Goal: Task Accomplishment & Management: Manage account settings

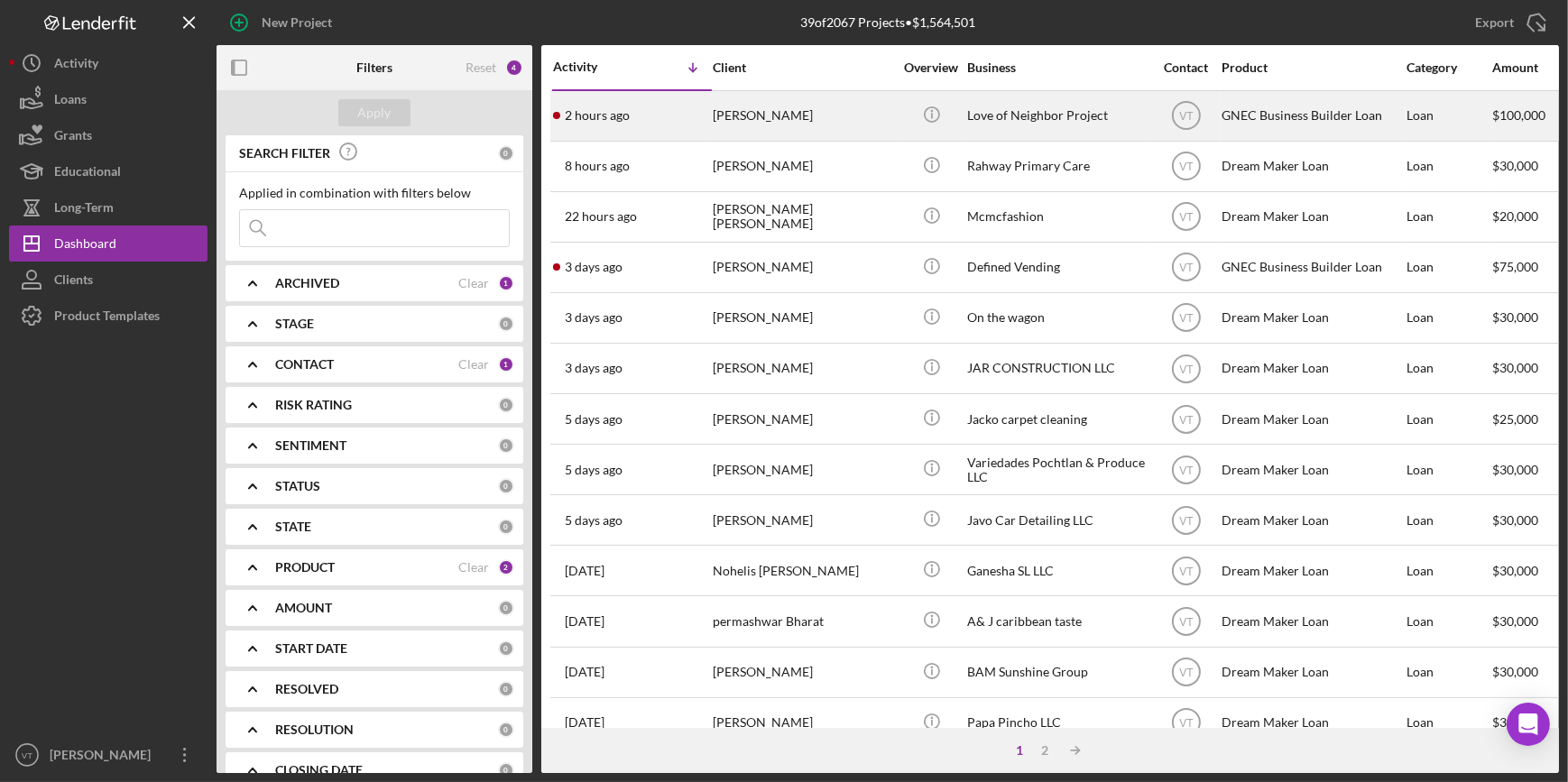
click at [838, 113] on div "[PERSON_NAME]" at bounding box center [803, 116] width 181 height 48
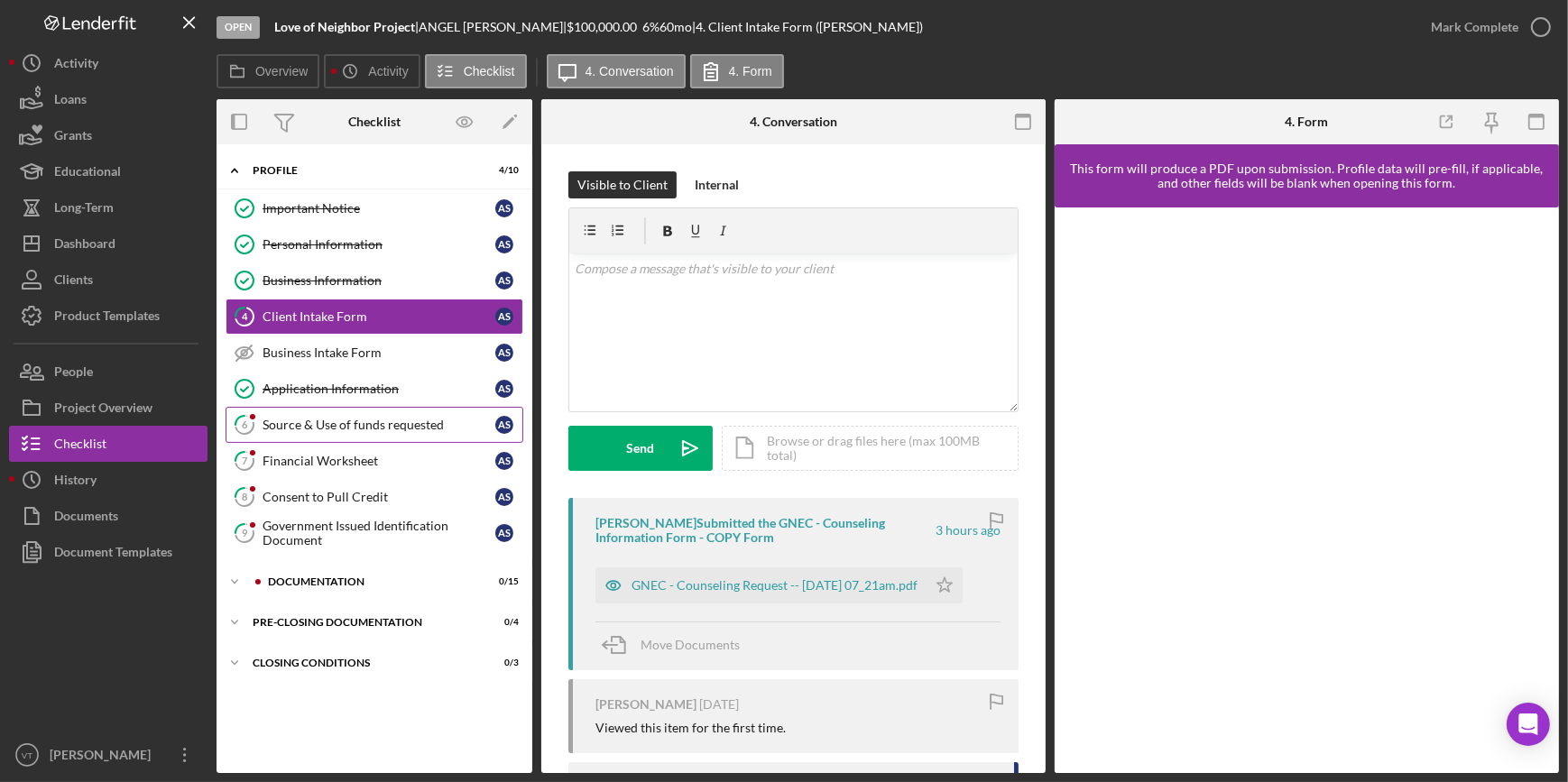
click at [372, 414] on link "6 Source & Use of funds requested A S" at bounding box center [373, 424] width 297 height 36
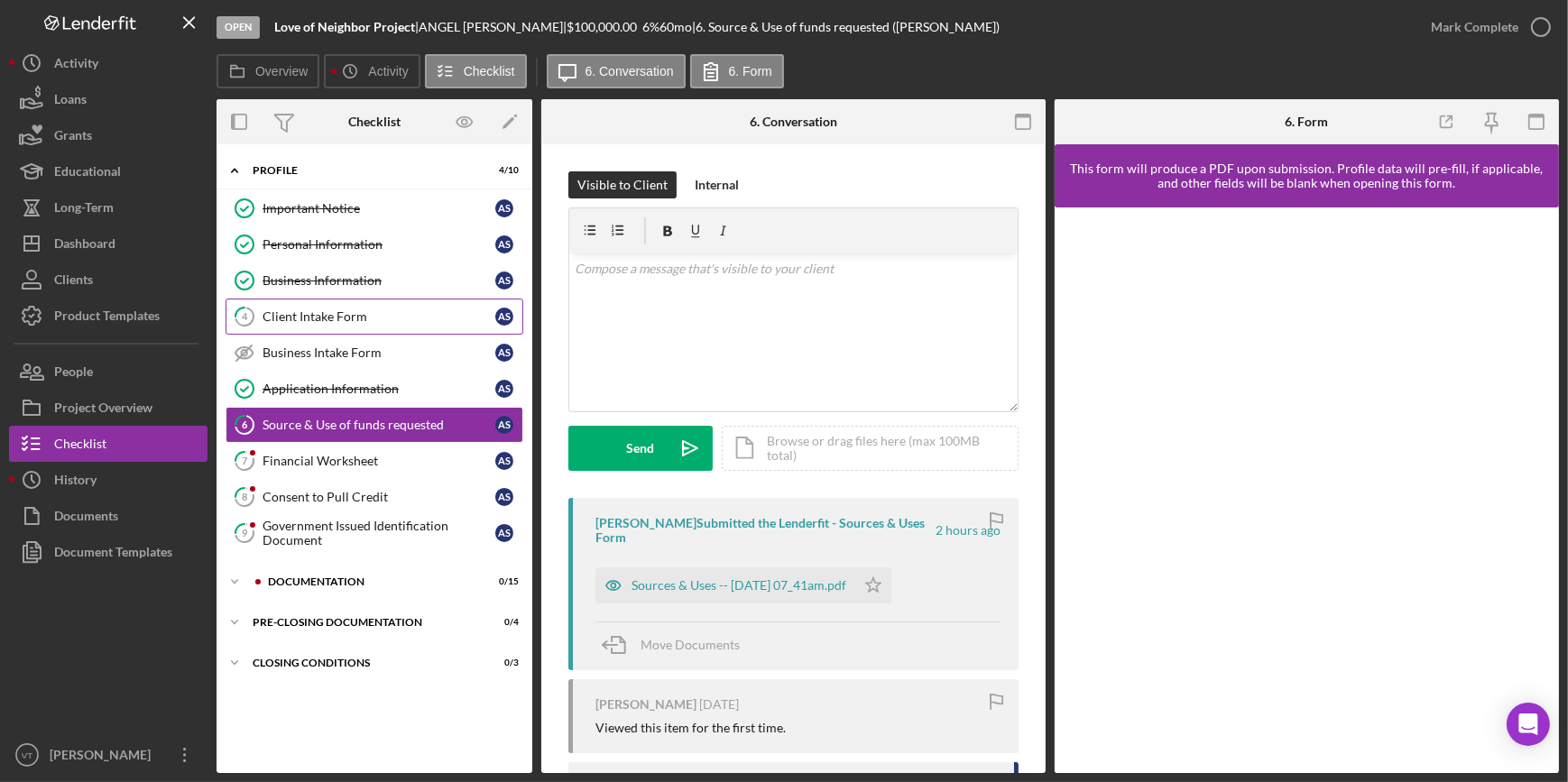
click at [377, 314] on div "Client Intake Form" at bounding box center [378, 317] width 233 height 15
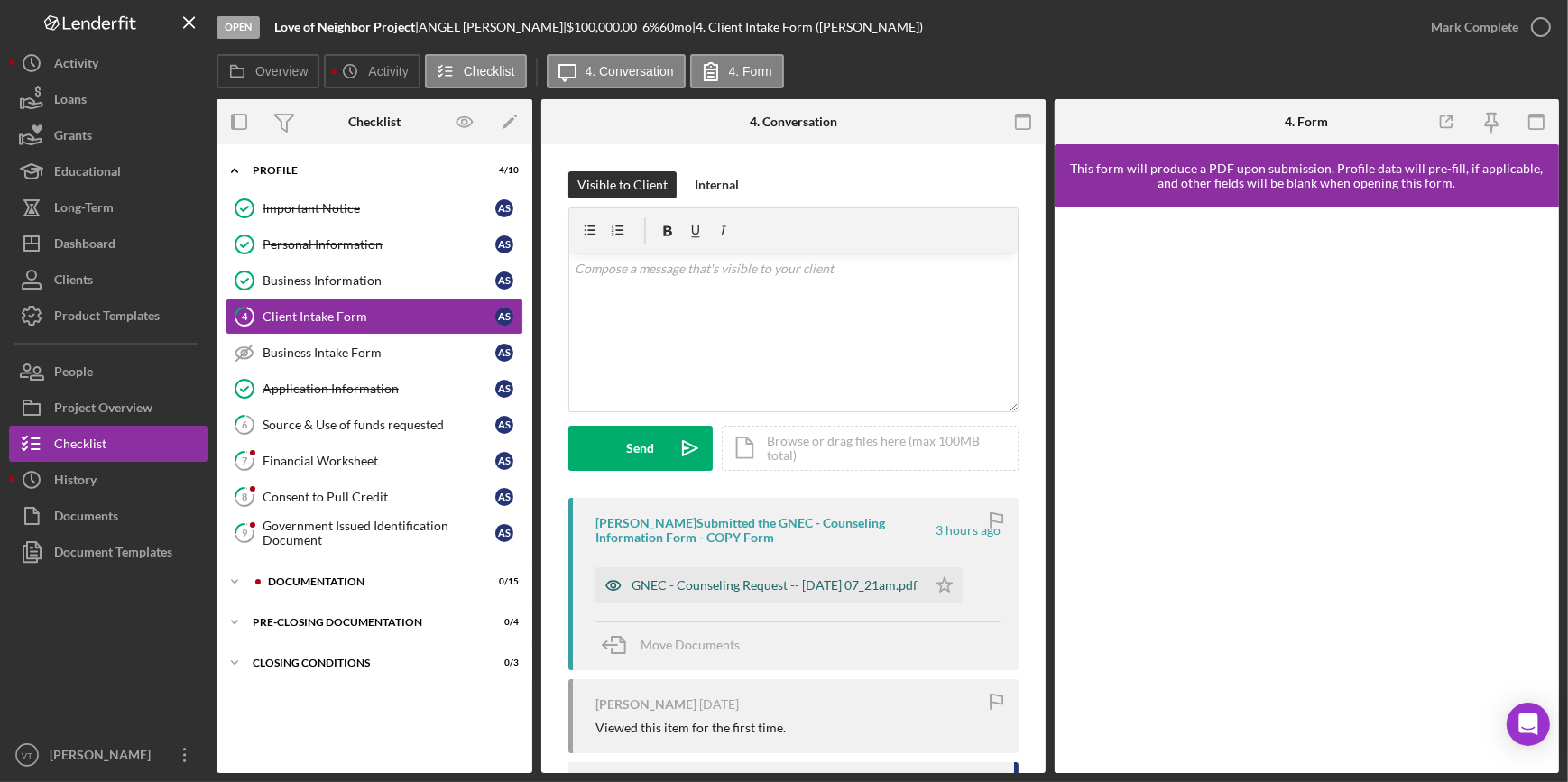
click at [773, 588] on div "GNEC - Counseling Request -- [DATE] 07_21am.pdf" at bounding box center [774, 586] width 286 height 15
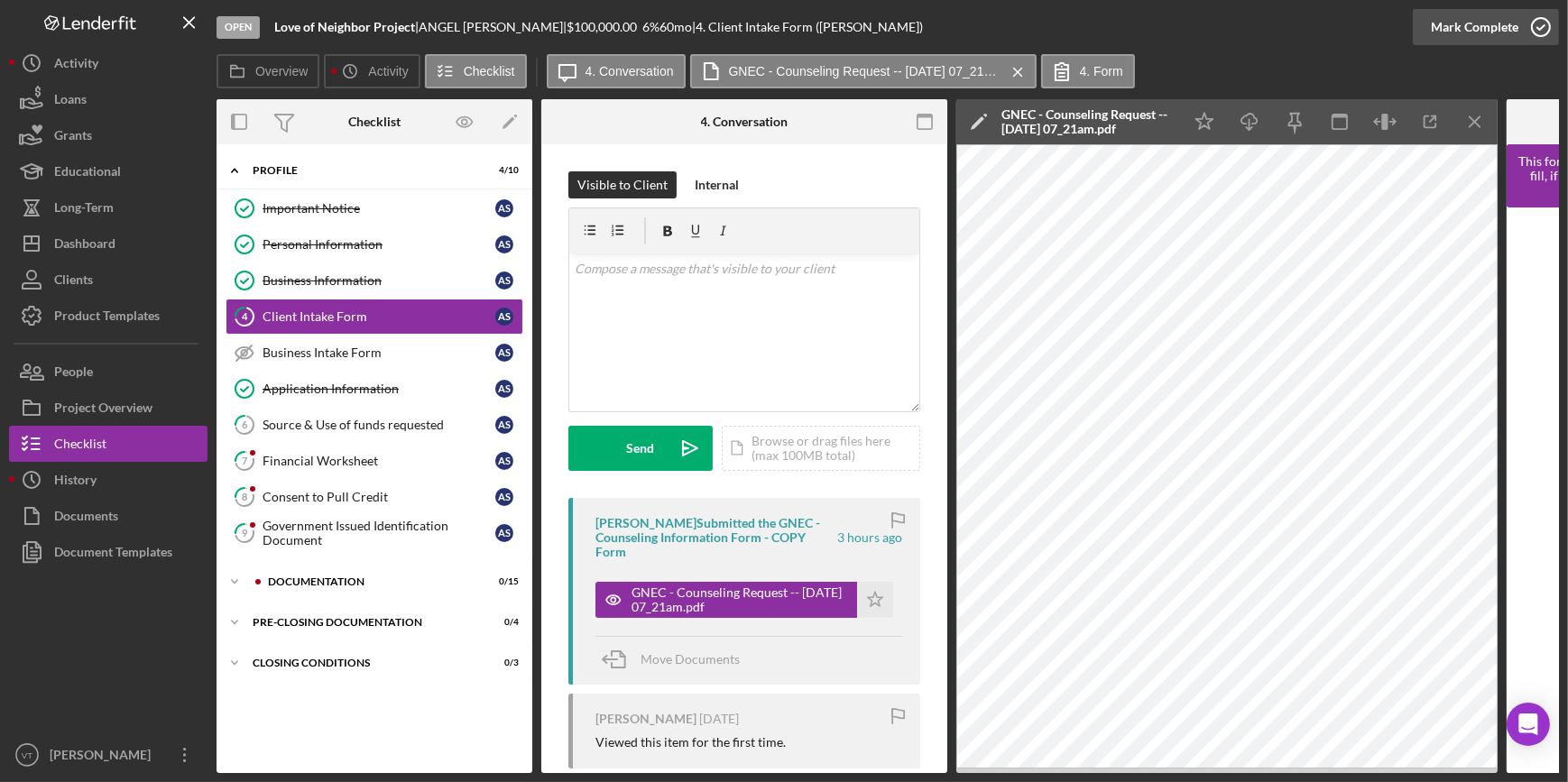
click at [1440, 32] on div "Mark Complete" at bounding box center [1474, 27] width 87 height 36
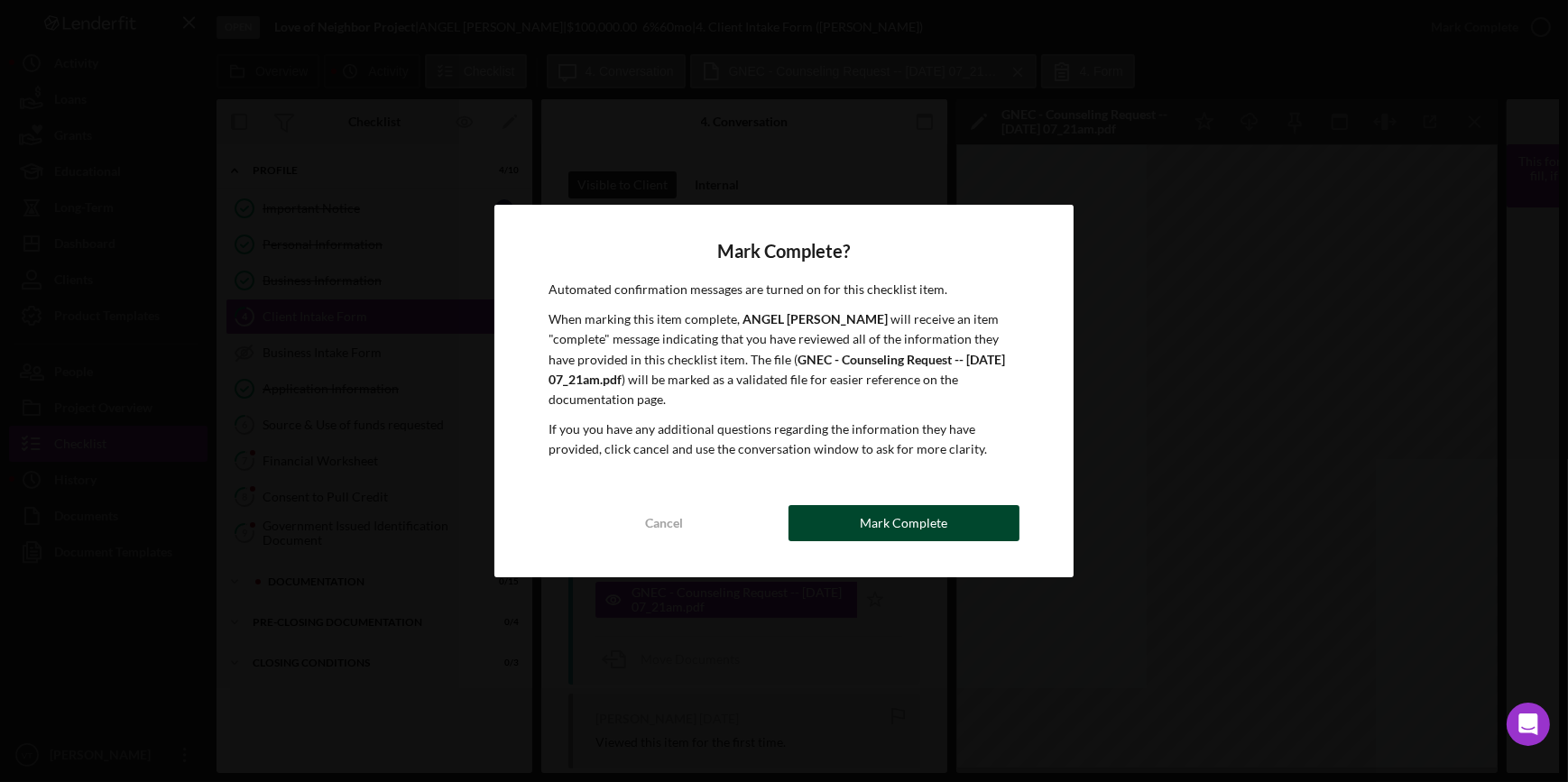
click at [858, 515] on button "Mark Complete" at bounding box center [904, 523] width 231 height 36
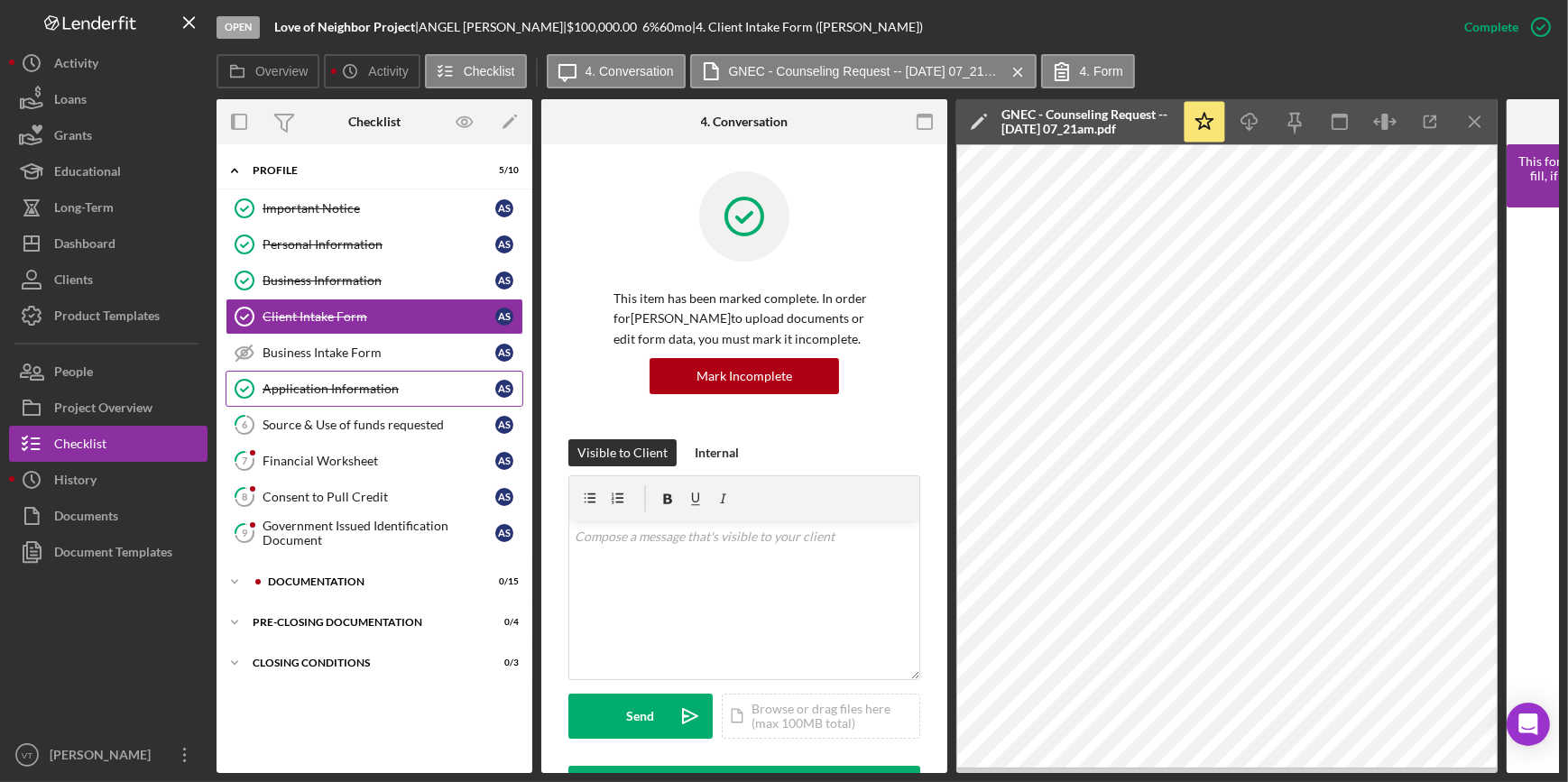
click at [354, 388] on div "Application Information" at bounding box center [378, 389] width 233 height 15
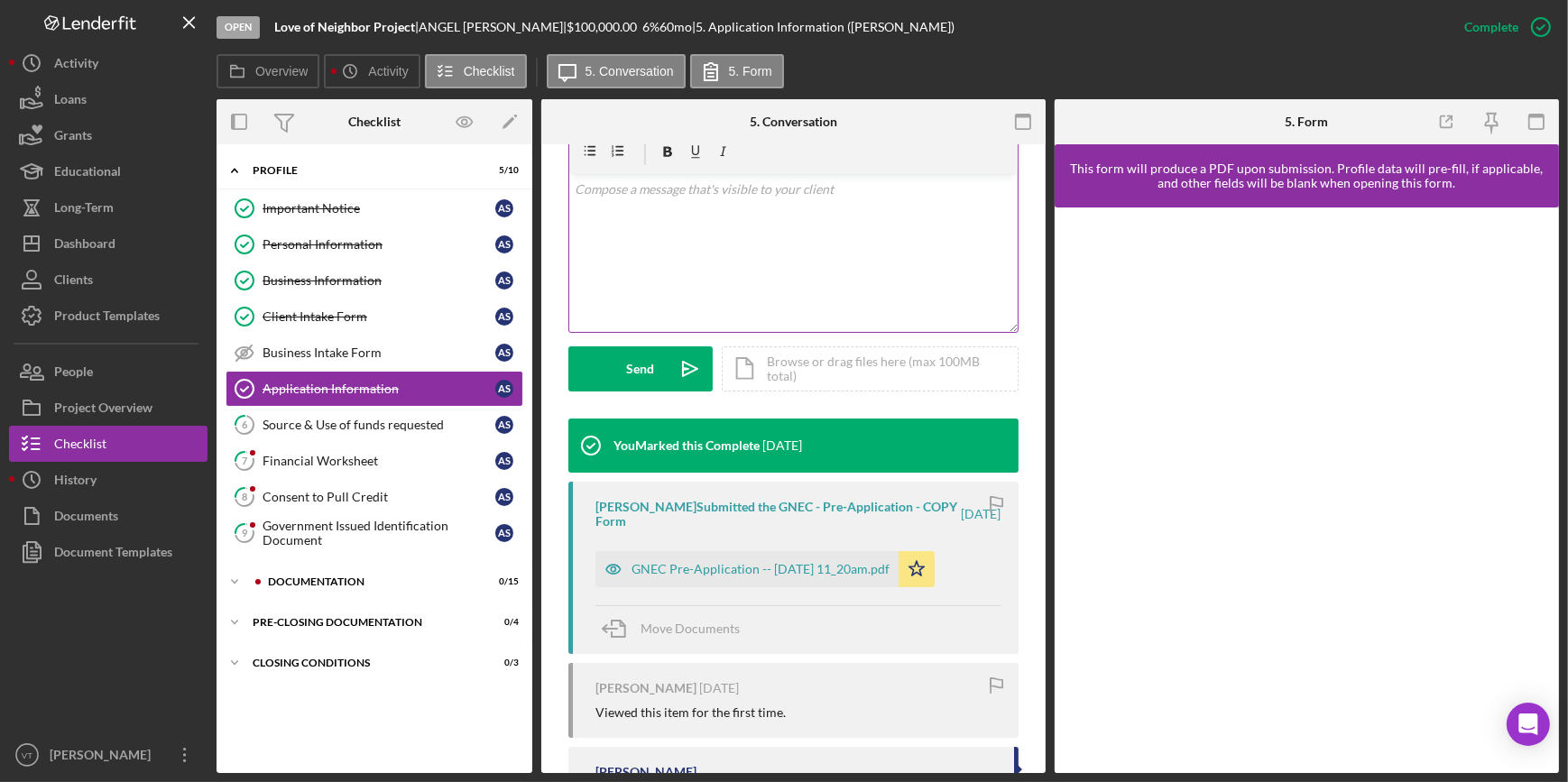
scroll to position [561, 0]
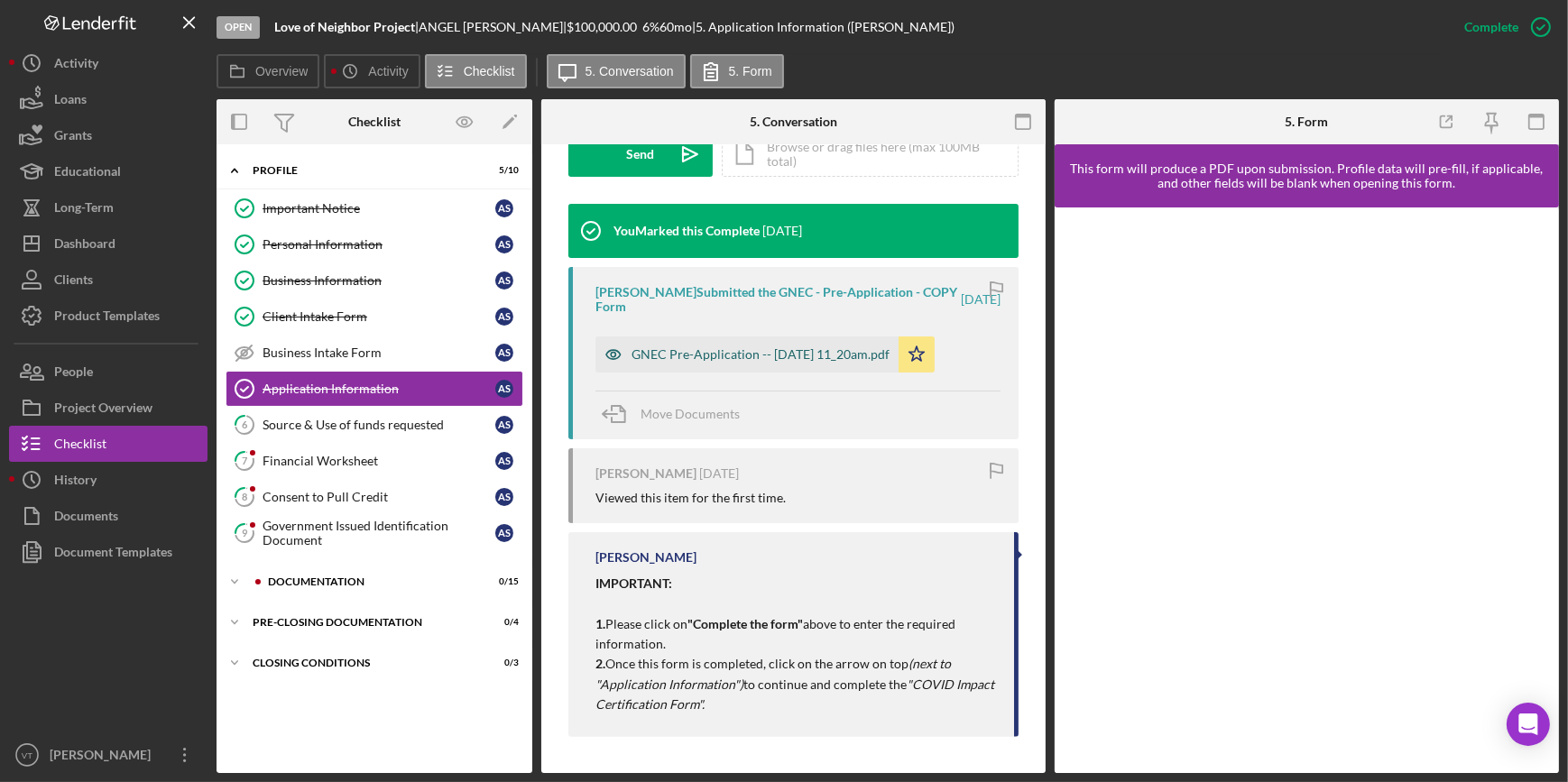
click at [823, 354] on div "GNEC Pre-Application -- [DATE] 11_20am.pdf" at bounding box center [760, 355] width 258 height 15
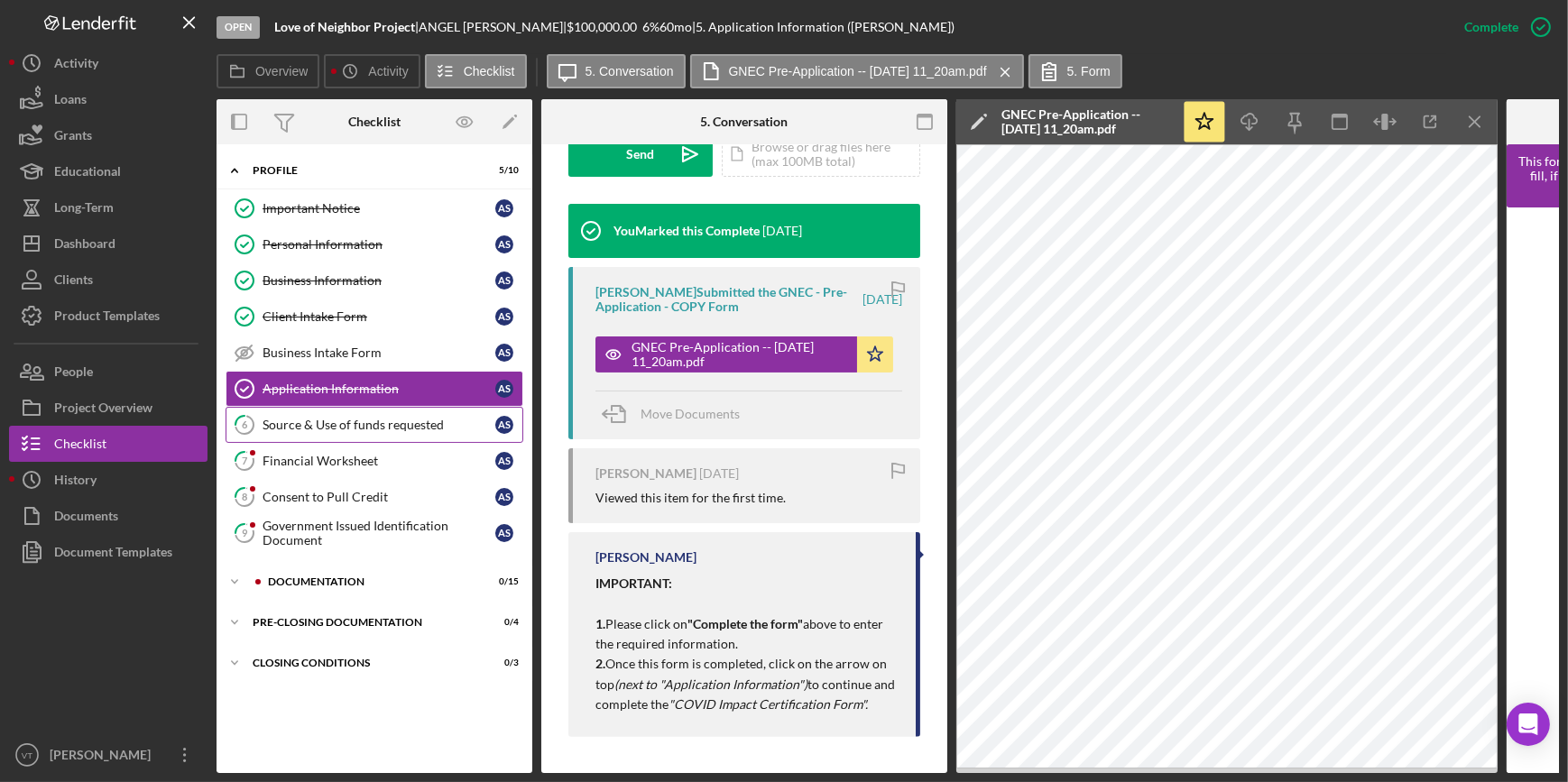
click at [386, 418] on div "Source & Use of funds requested" at bounding box center [378, 425] width 233 height 15
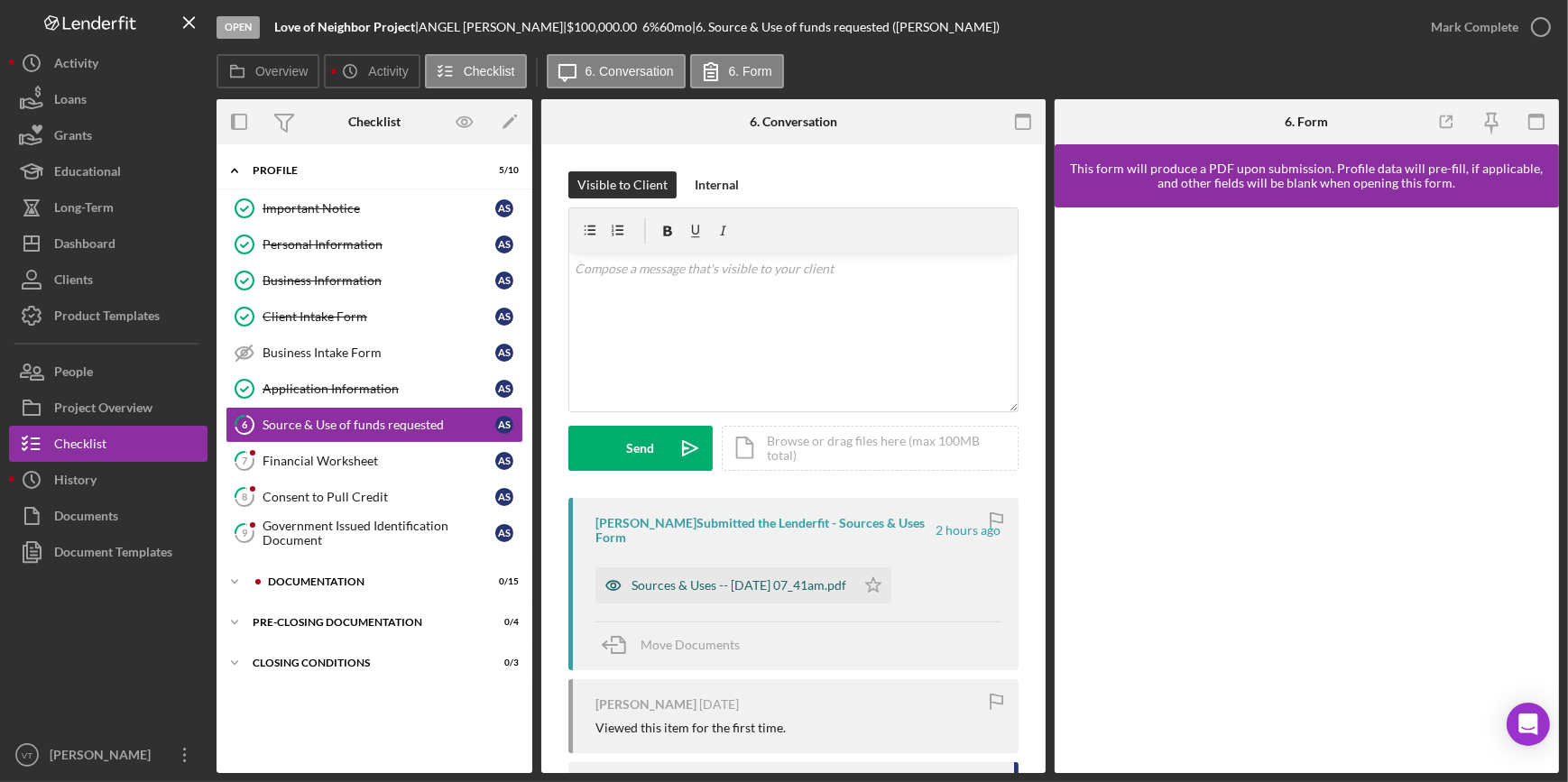
click at [823, 585] on div "Sources & Uses -- [DATE] 07_41am.pdf" at bounding box center [739, 586] width 215 height 15
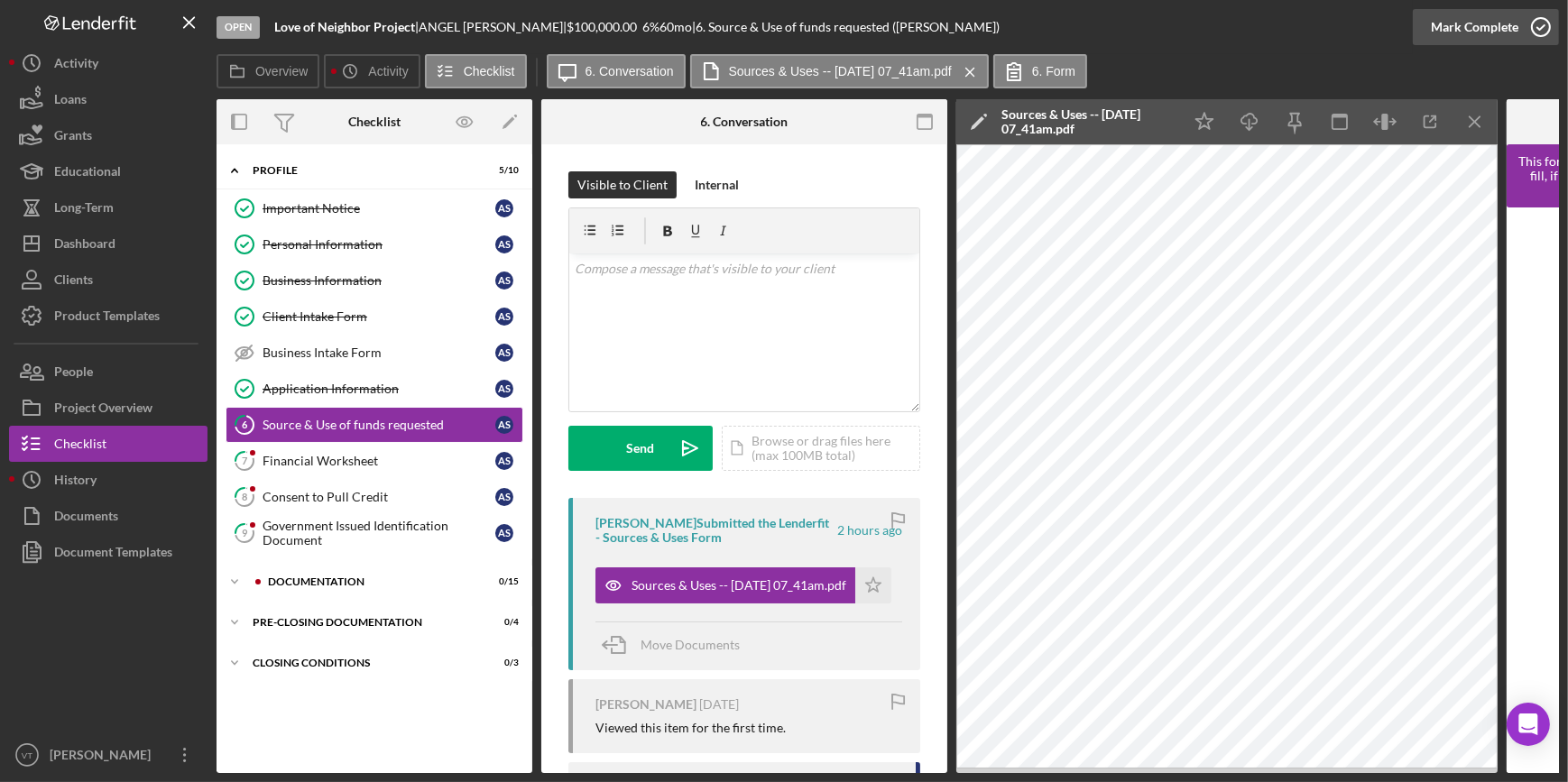
click at [1419, 23] on button "Mark Complete" at bounding box center [1486, 27] width 146 height 36
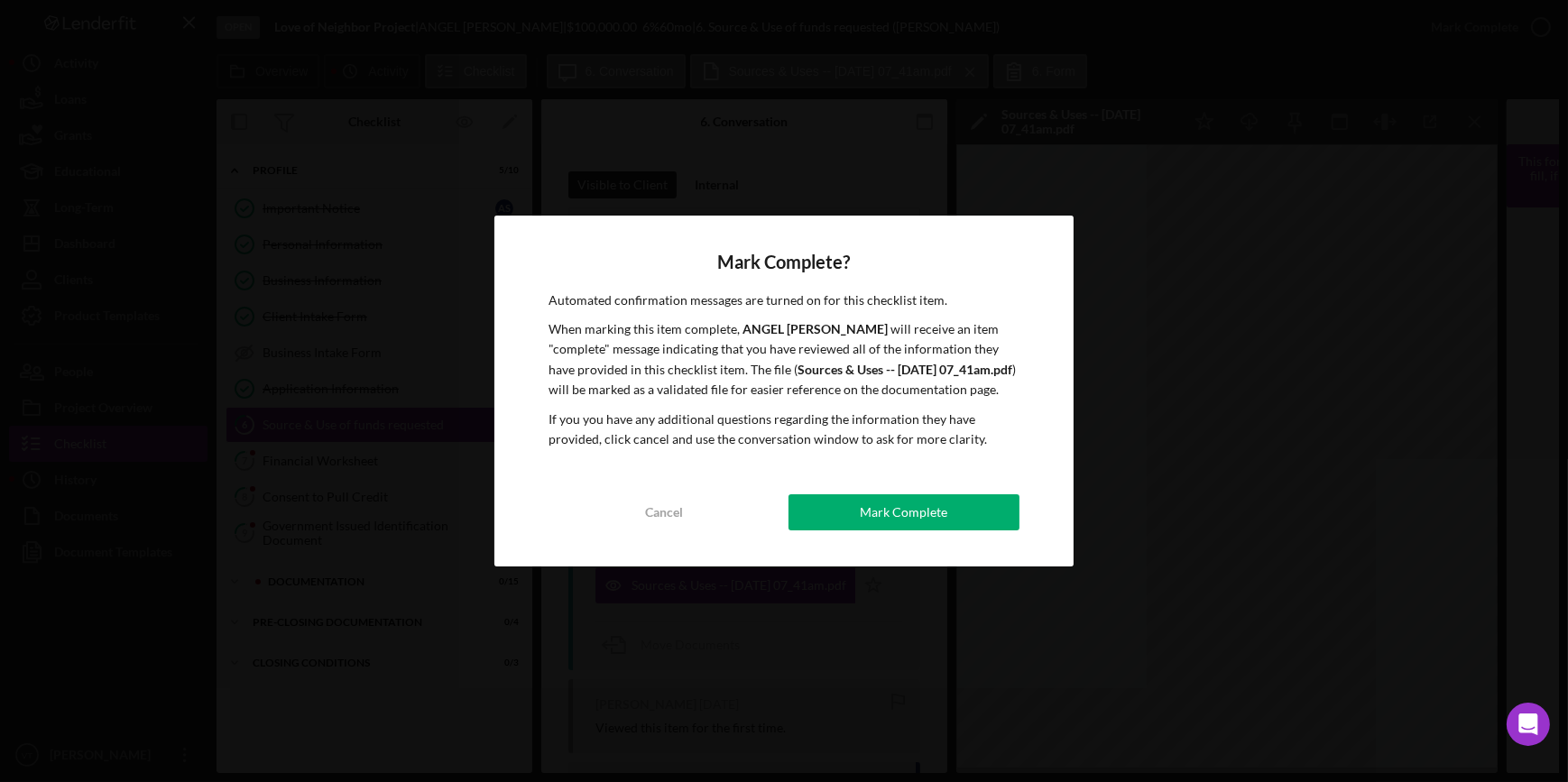
click at [902, 481] on div "Mark Complete? Automated confirmation messages are turned on for this checklist…" at bounding box center [783, 392] width 578 height 352
click at [903, 508] on div "Mark Complete" at bounding box center [904, 511] width 87 height 36
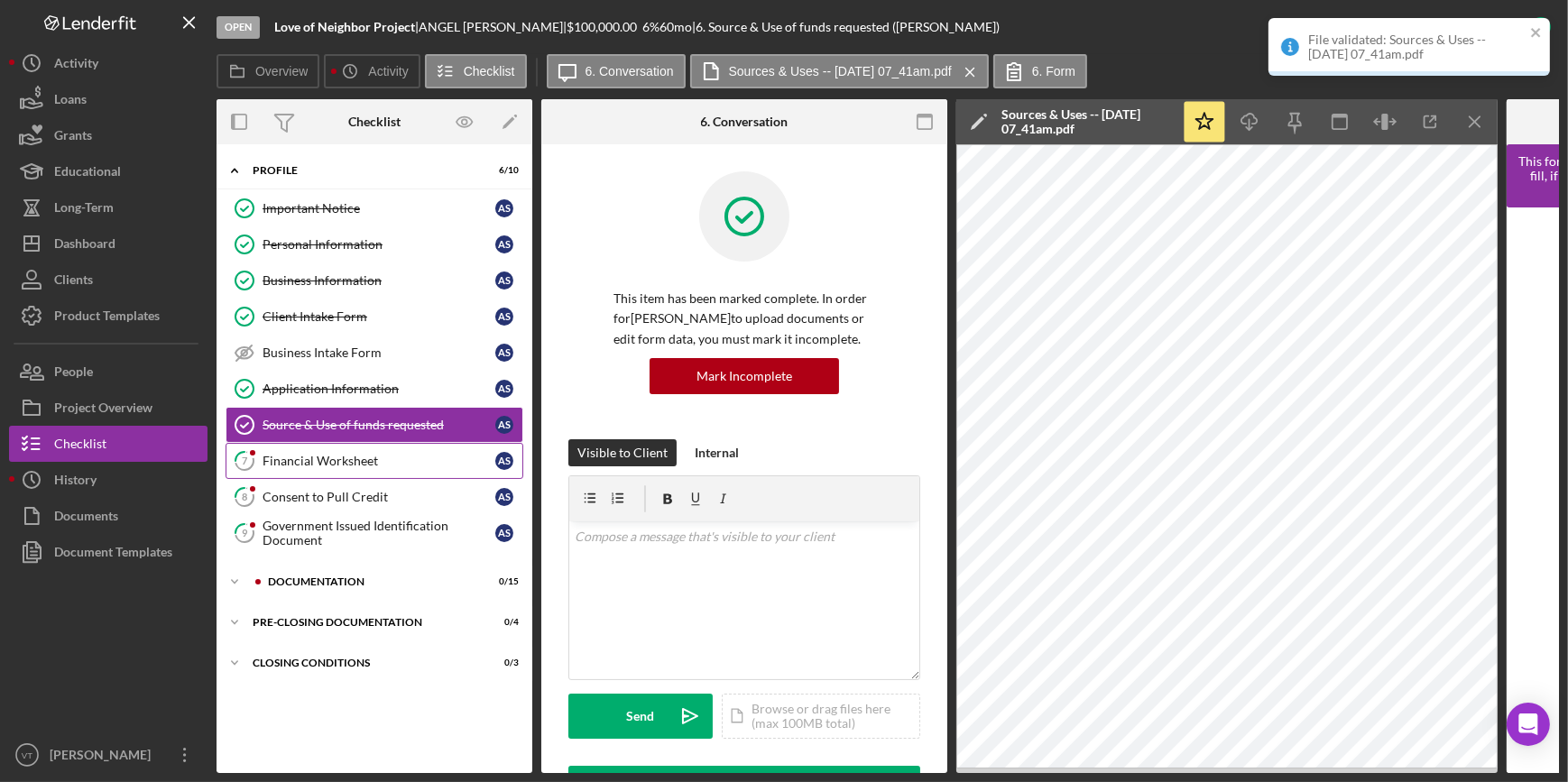
click at [360, 466] on div "Financial Worksheet" at bounding box center [378, 461] width 233 height 15
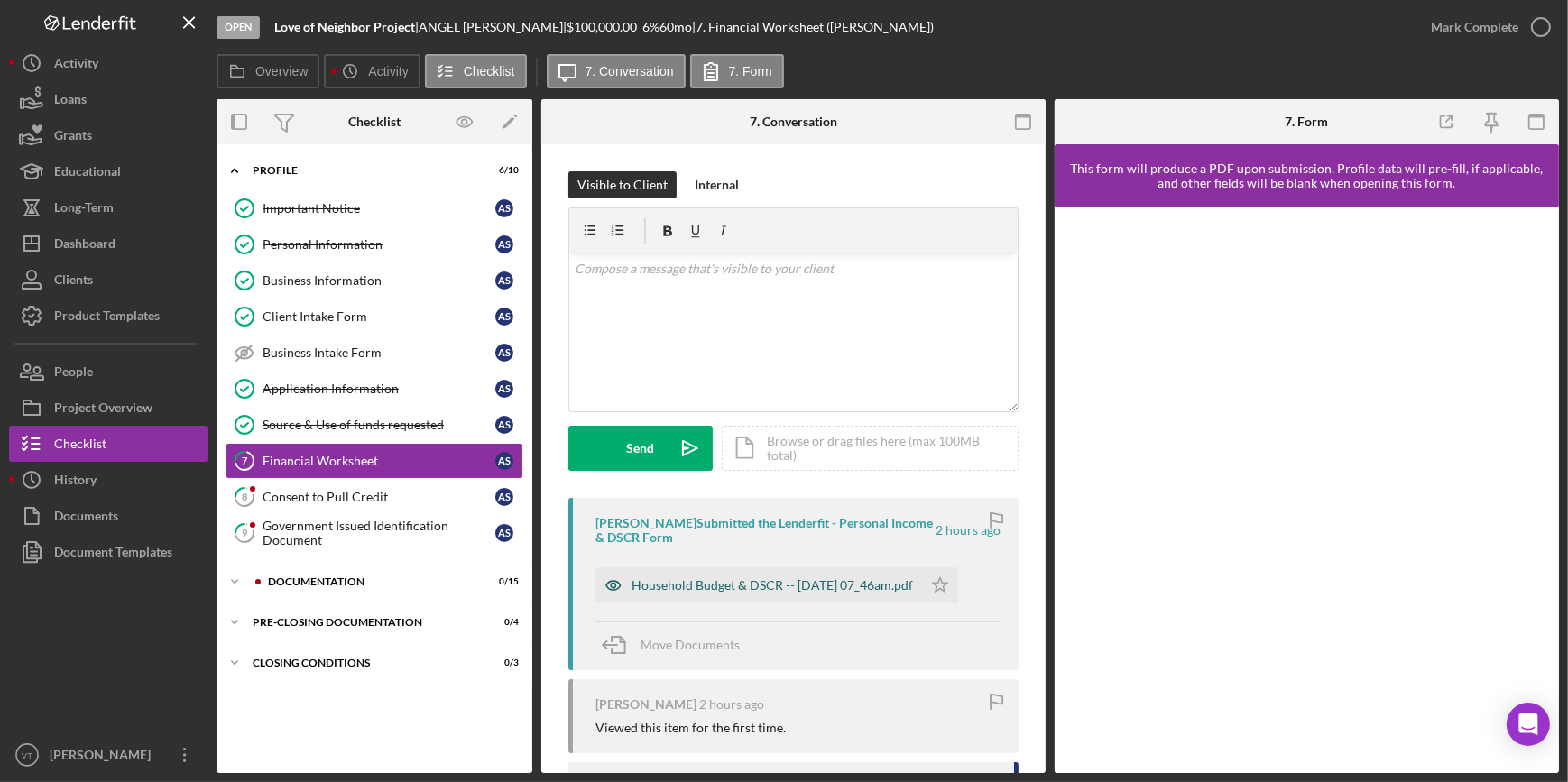
click at [758, 588] on div "Household Budget & DSCR -- [DATE] 07_46am.pdf" at bounding box center [772, 586] width 282 height 15
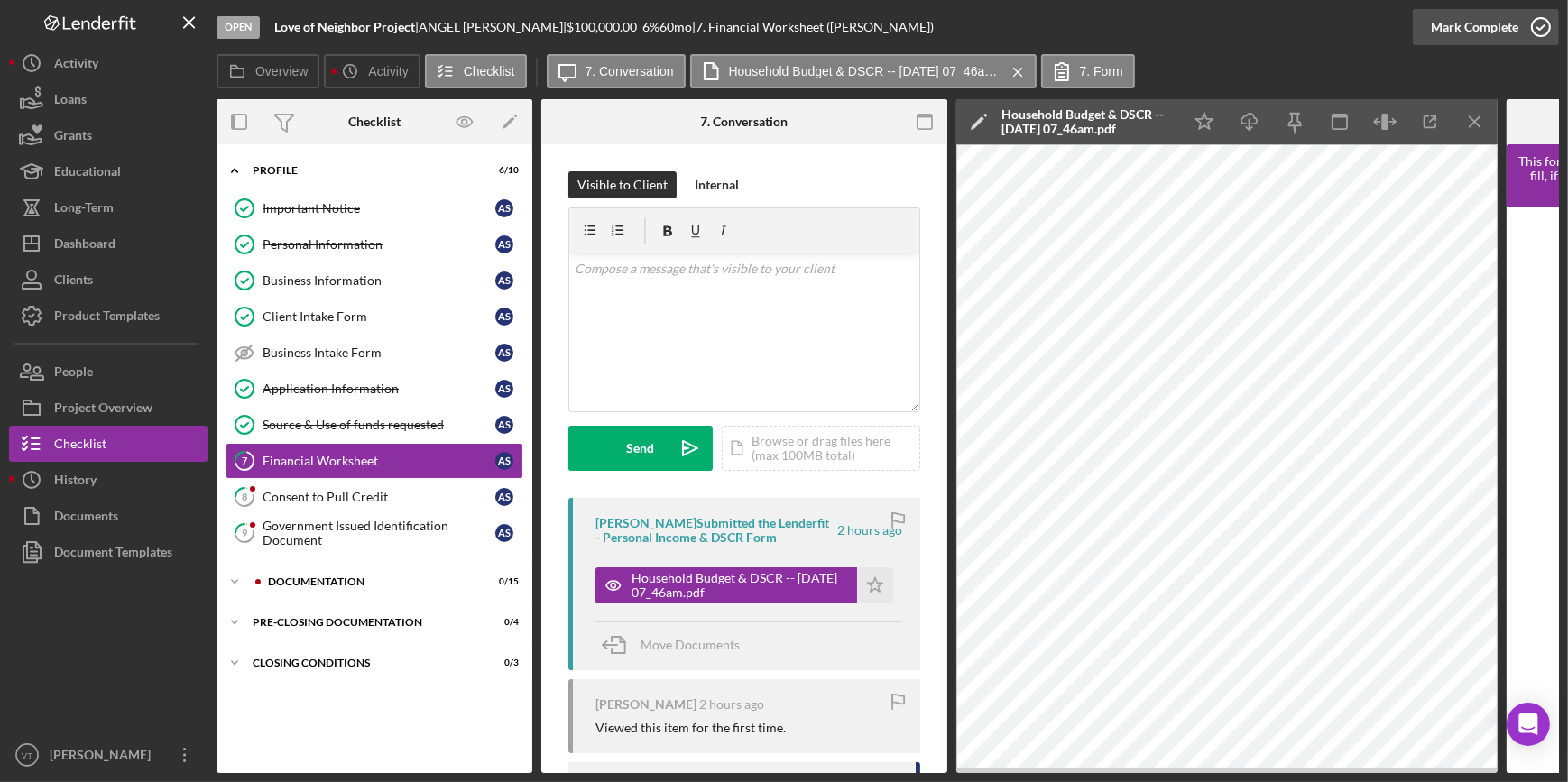
click at [1469, 14] on div "Mark Complete" at bounding box center [1474, 27] width 87 height 36
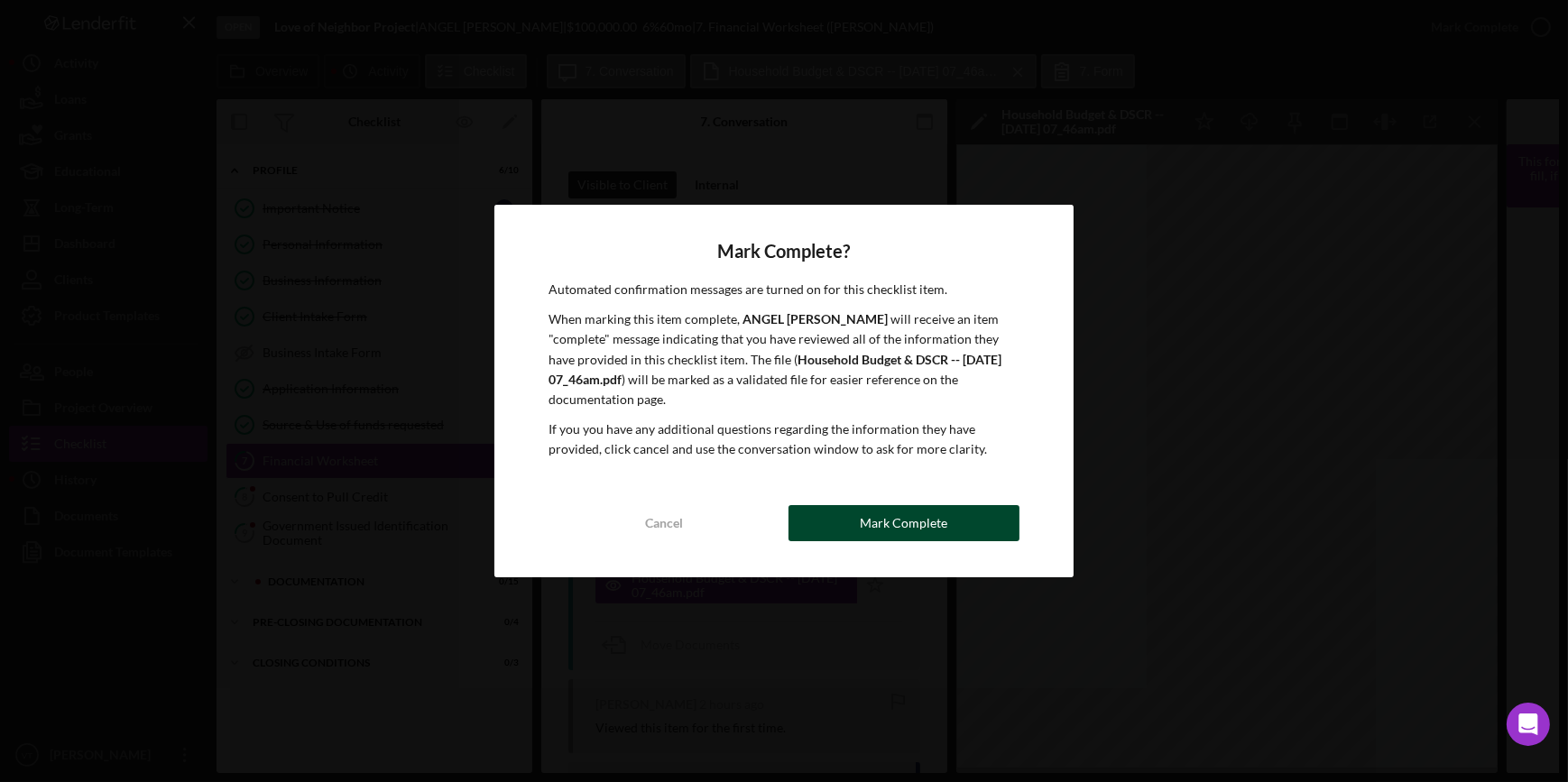
click at [838, 532] on button "Mark Complete" at bounding box center [904, 523] width 231 height 36
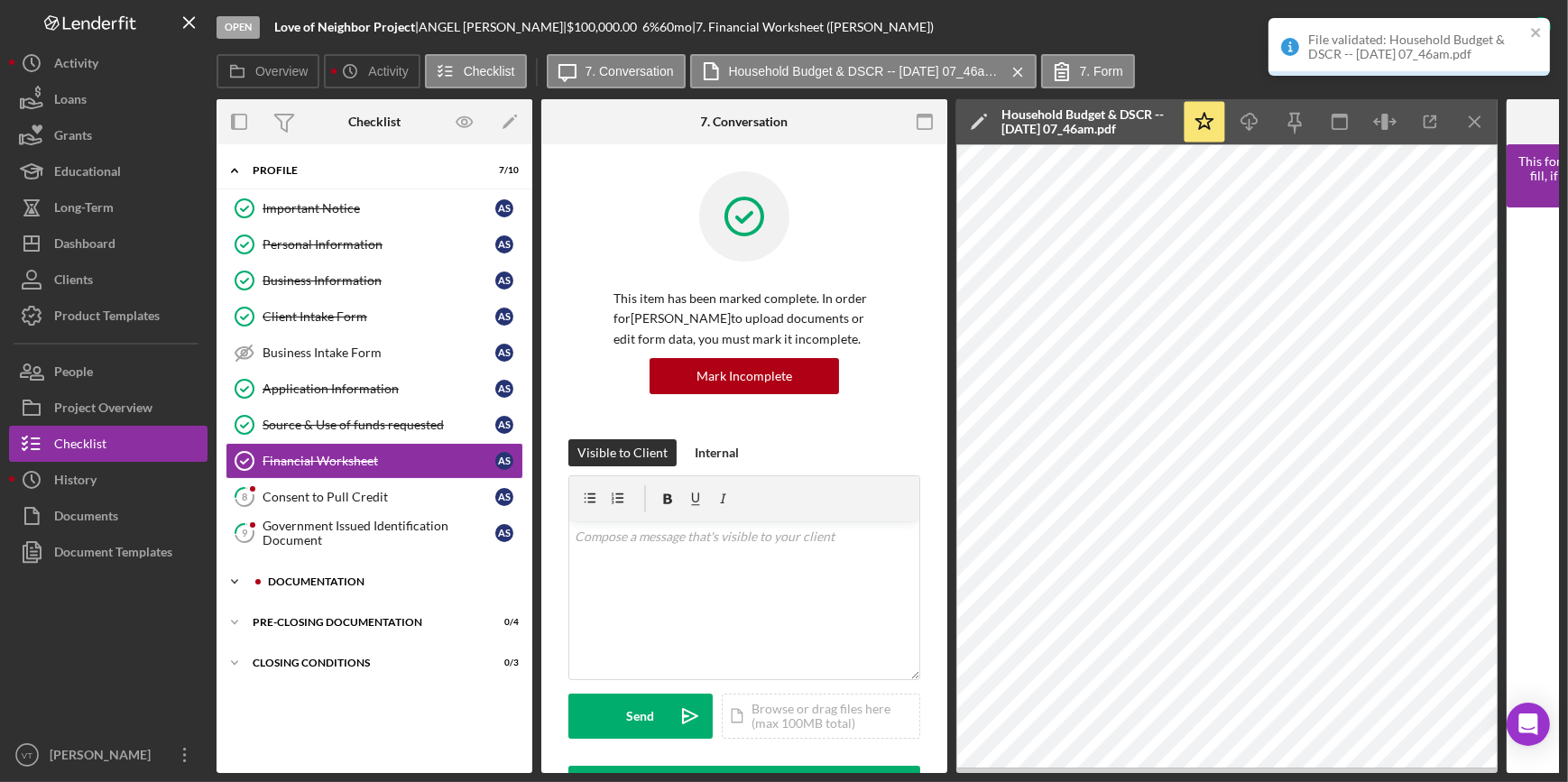
click at [239, 587] on icon "Icon/Expander" at bounding box center [234, 581] width 36 height 36
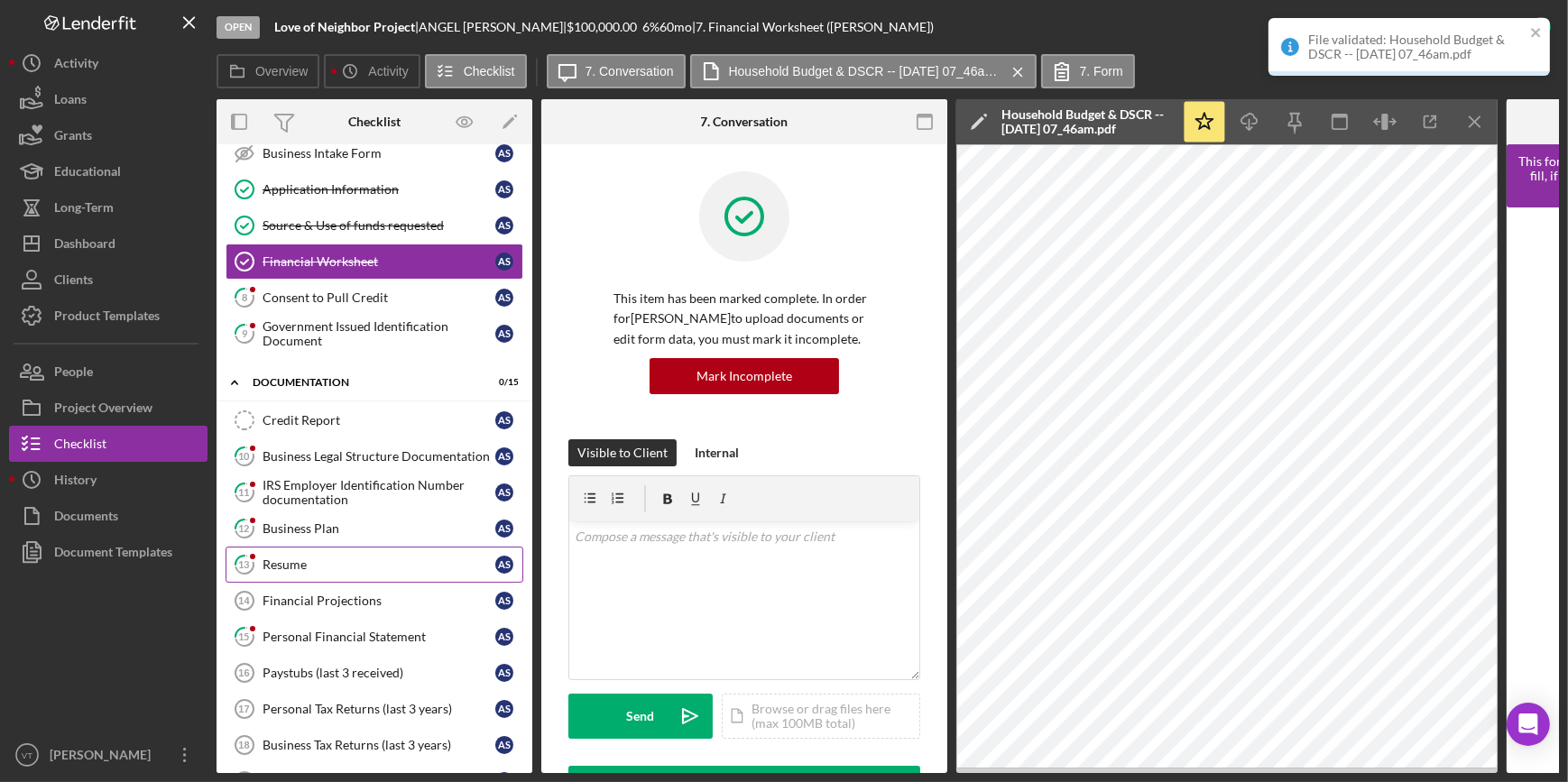
scroll to position [246, 0]
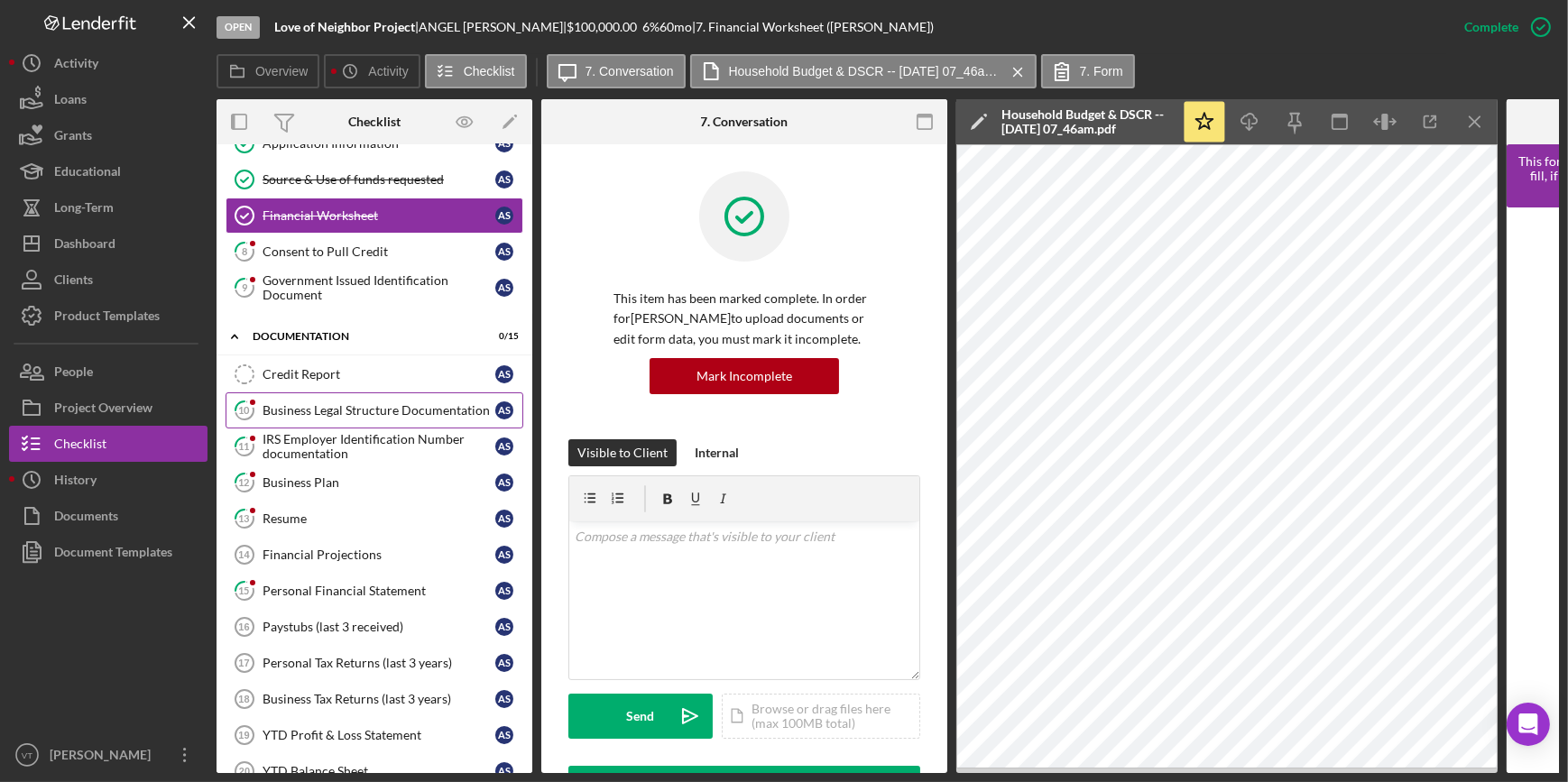
click at [379, 406] on div "Business Legal Structure Documentation" at bounding box center [378, 410] width 233 height 15
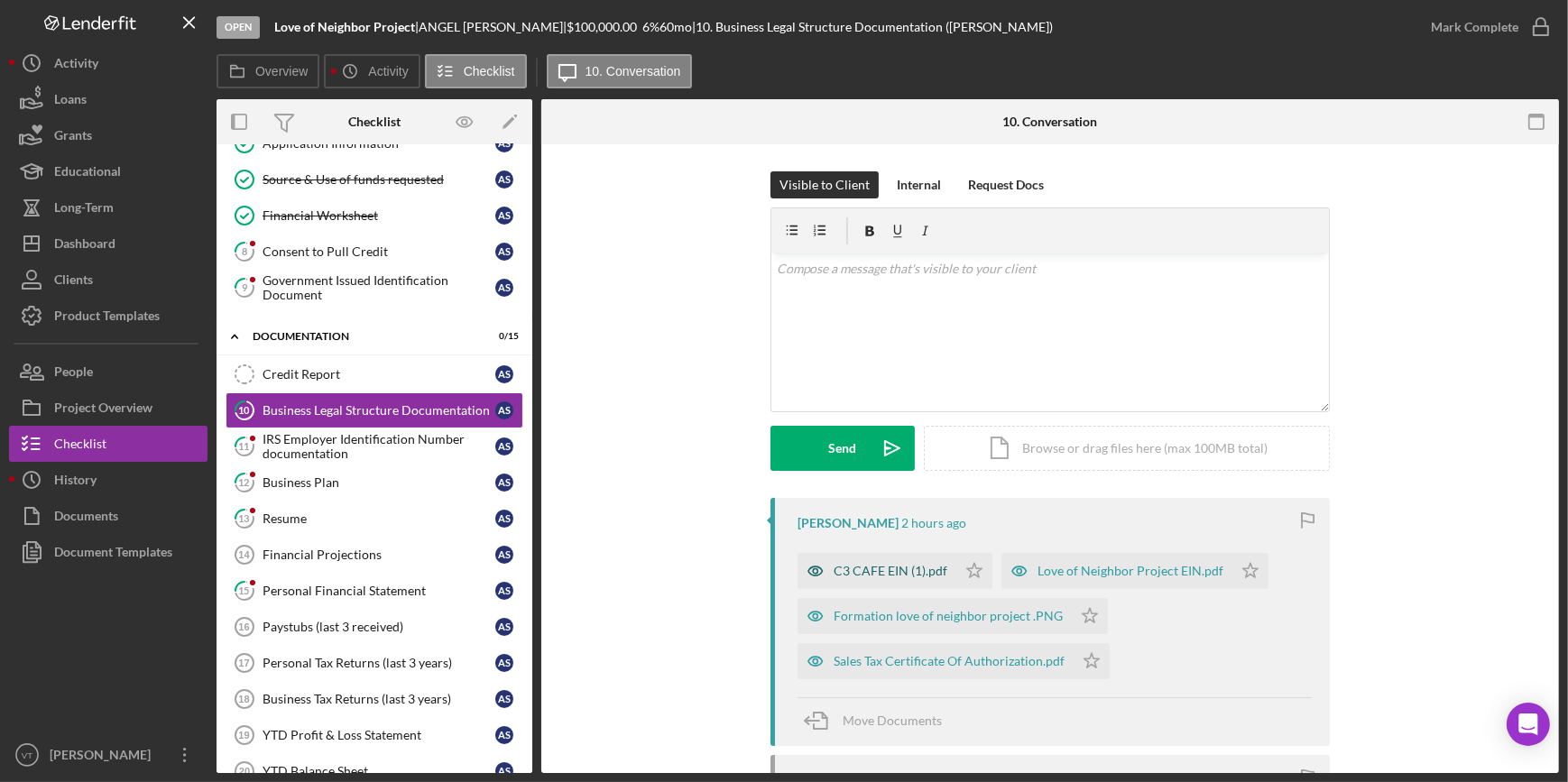
click at [853, 561] on div "C3 CAFE EIN (1).pdf" at bounding box center [877, 571] width 158 height 36
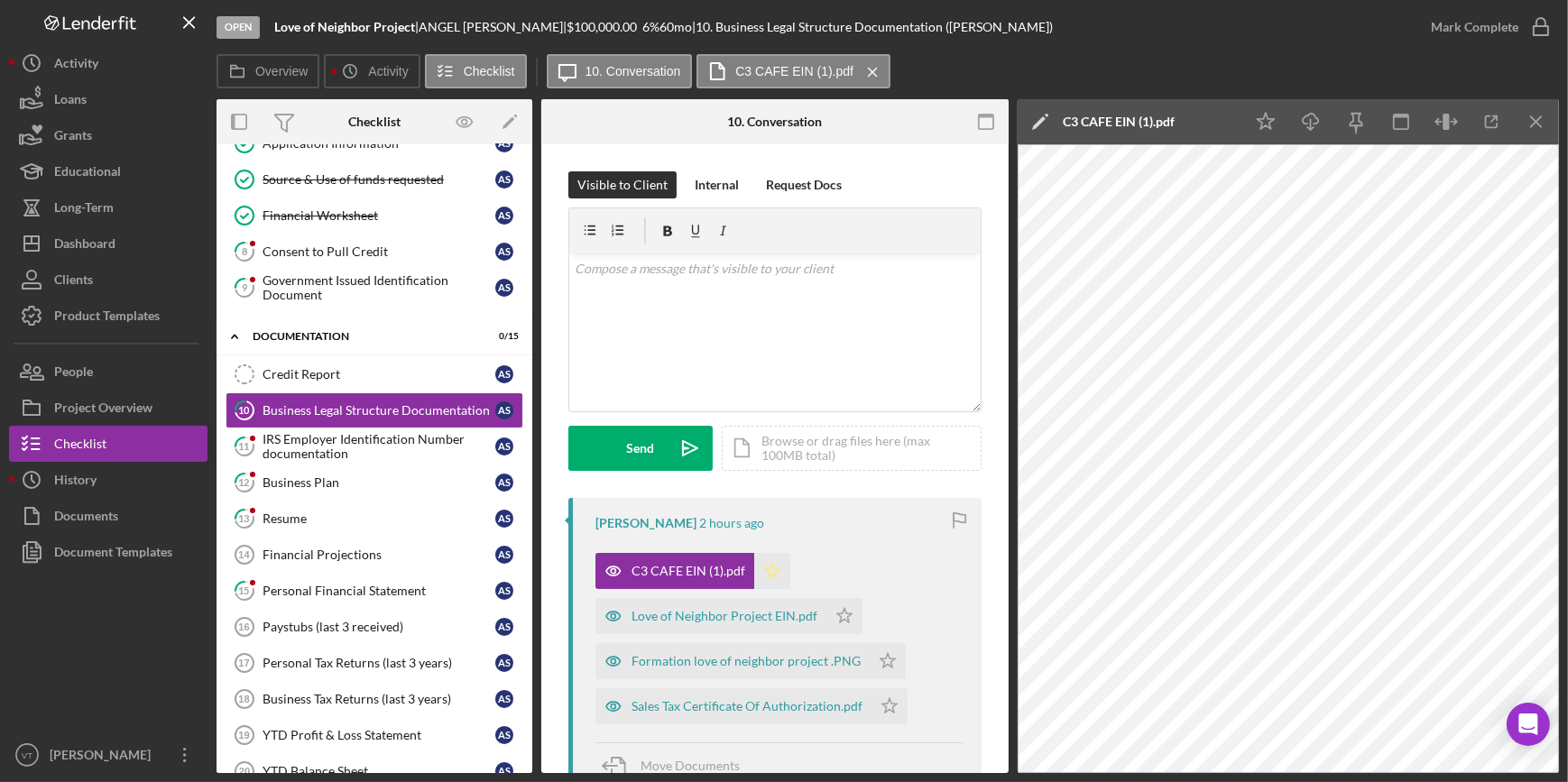
click at [765, 571] on icon "Icon/Star" at bounding box center [772, 571] width 36 height 36
click at [735, 622] on div "Love of Neighbor Project EIN.pdf" at bounding box center [724, 616] width 186 height 15
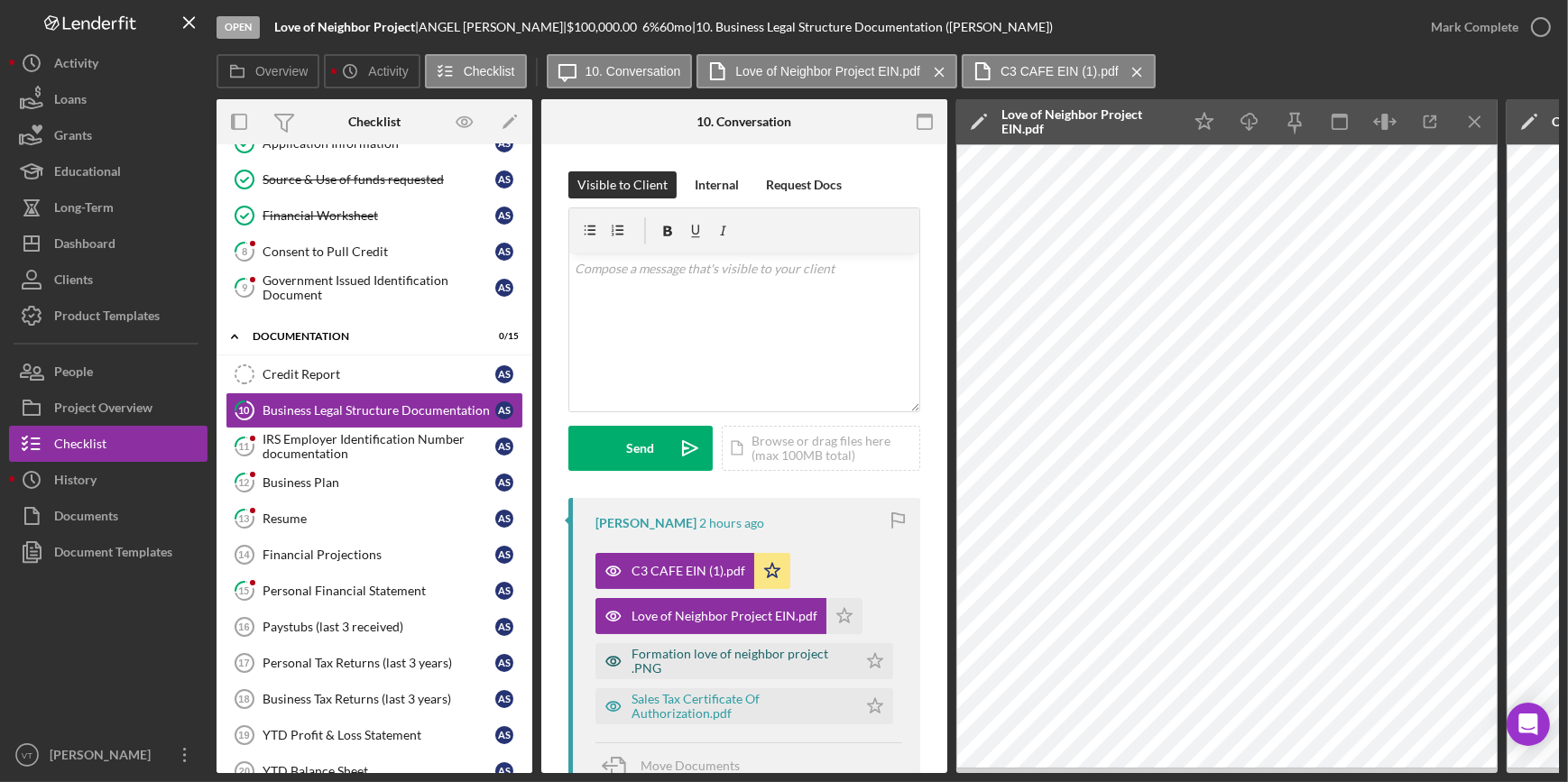
click at [740, 653] on div "Formation love of neighbor project .PNG" at bounding box center [740, 661] width 217 height 29
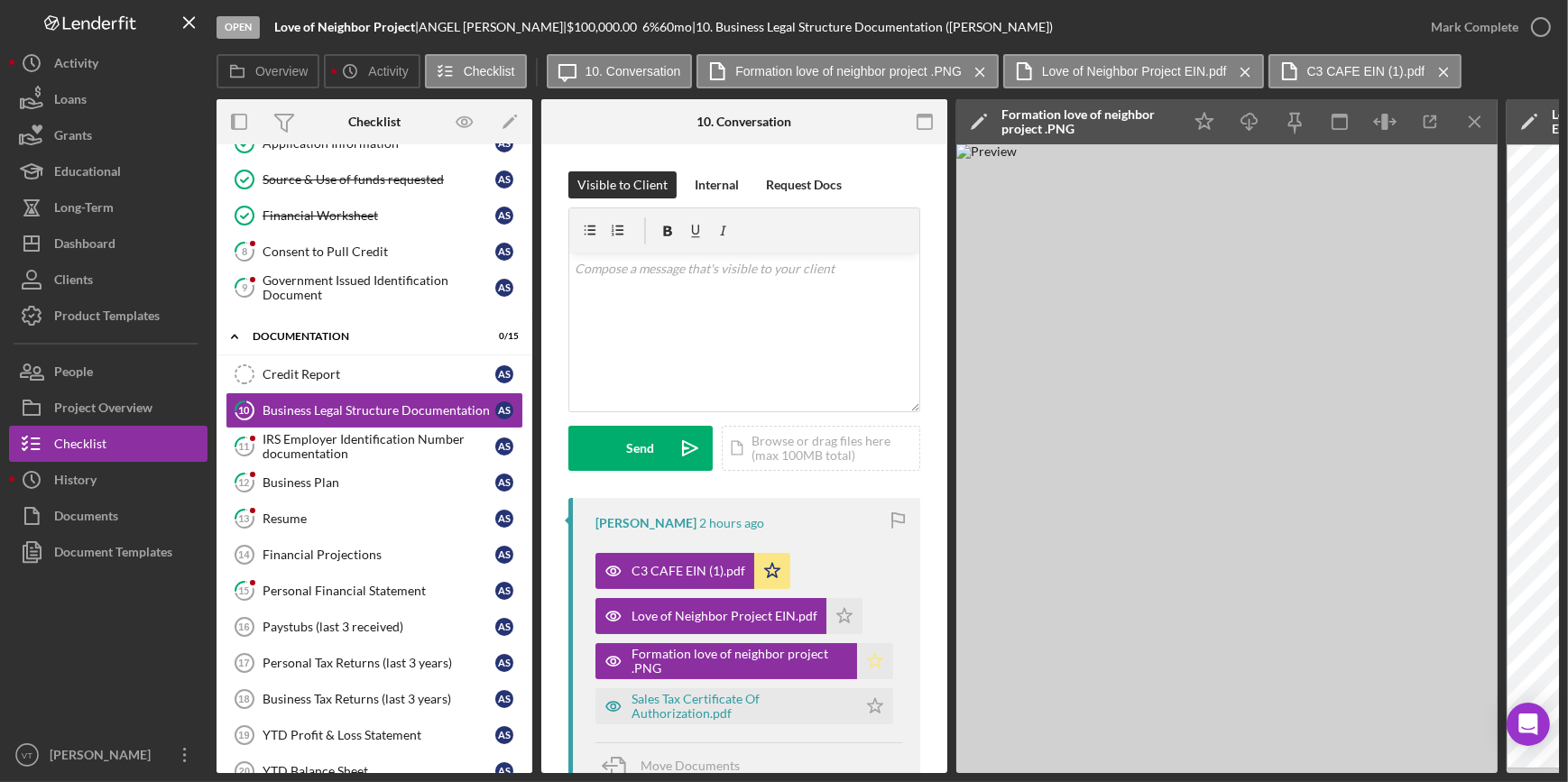
click at [853, 623] on polygon "button" at bounding box center [844, 615] width 16 height 15
click at [1448, 120] on icon "button" at bounding box center [1431, 122] width 41 height 41
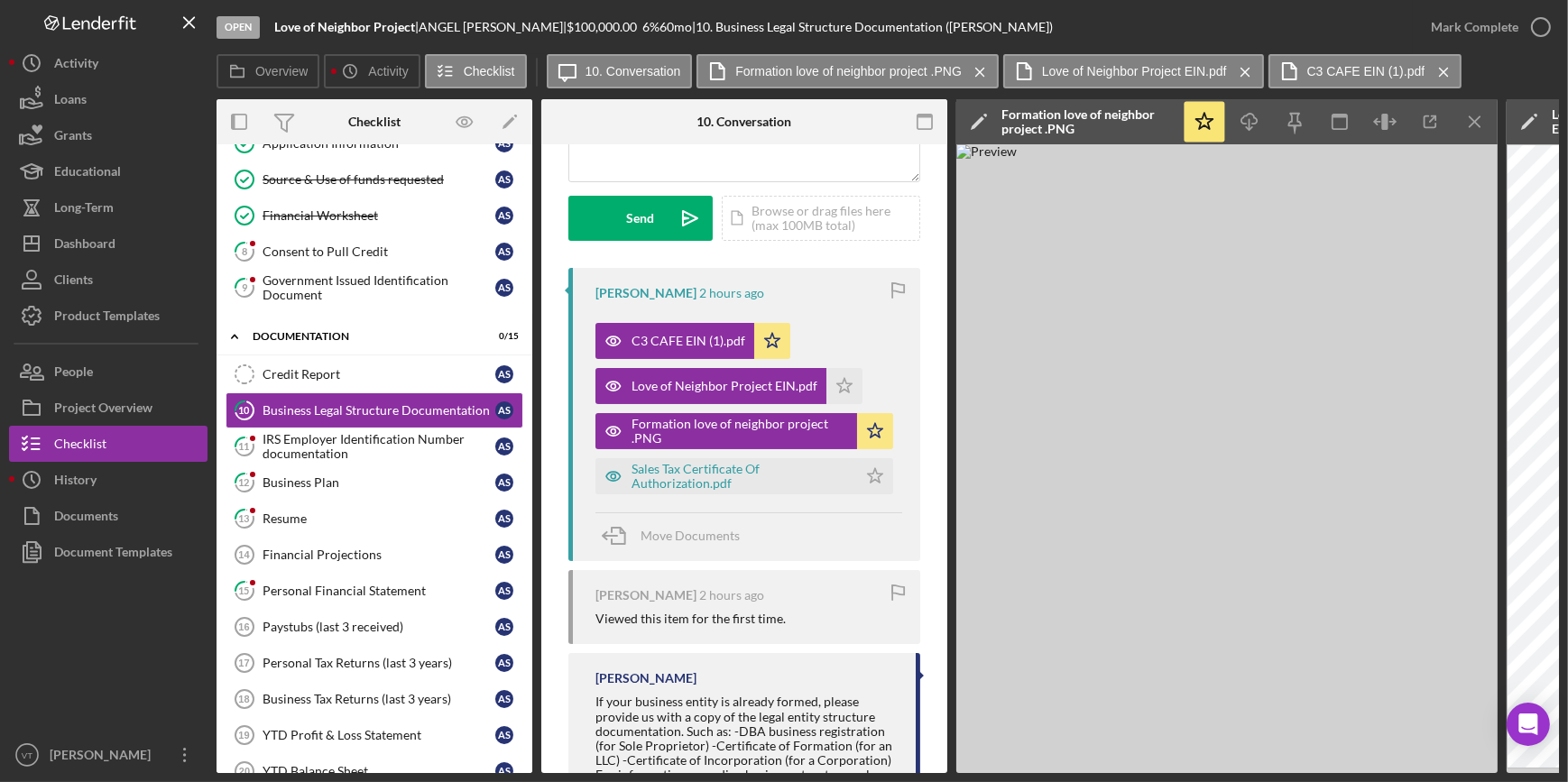
scroll to position [246, 0]
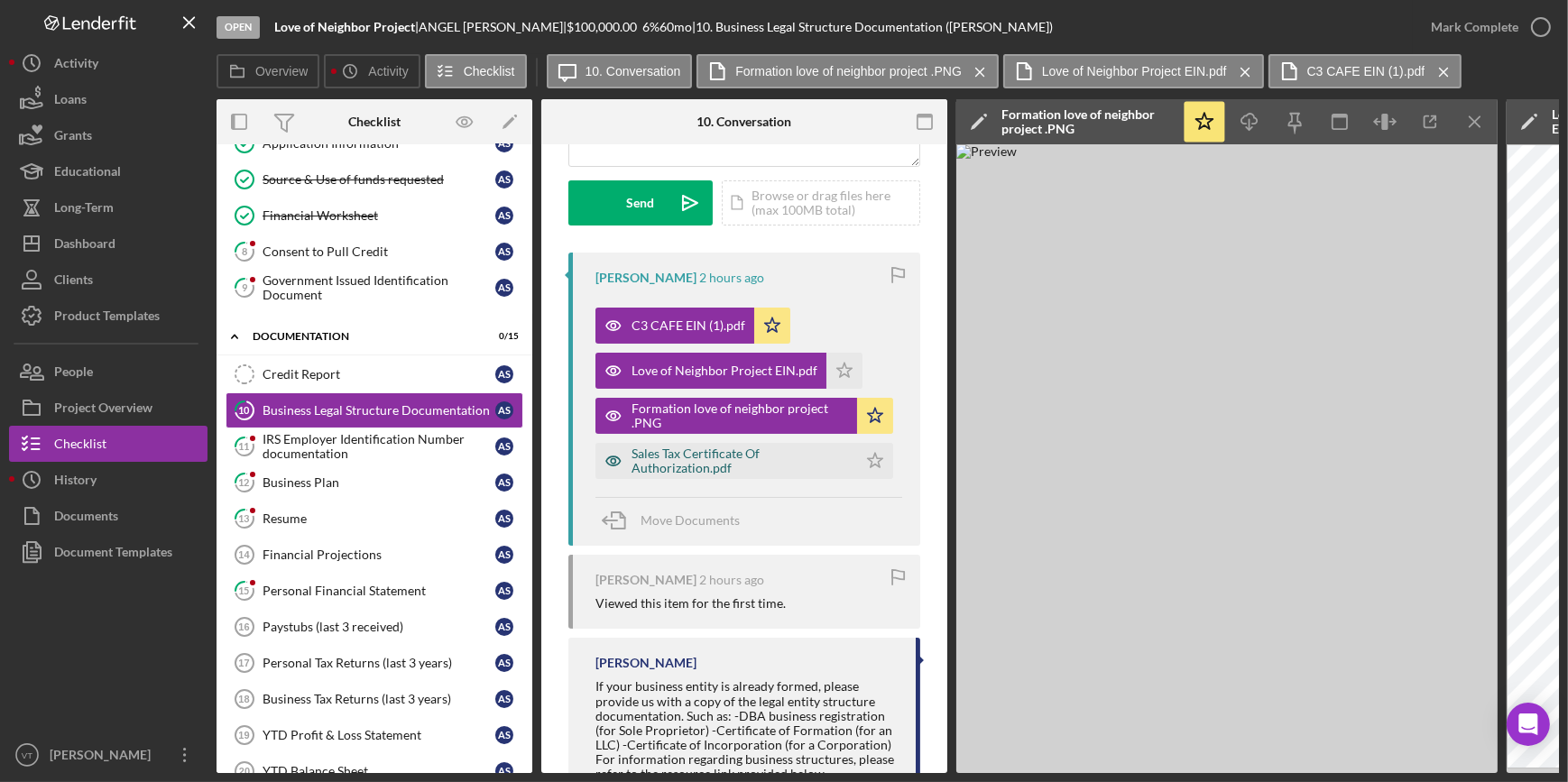
click at [695, 450] on div "Sales Tax Certificate Of Authorization.pdf" at bounding box center [740, 460] width 217 height 29
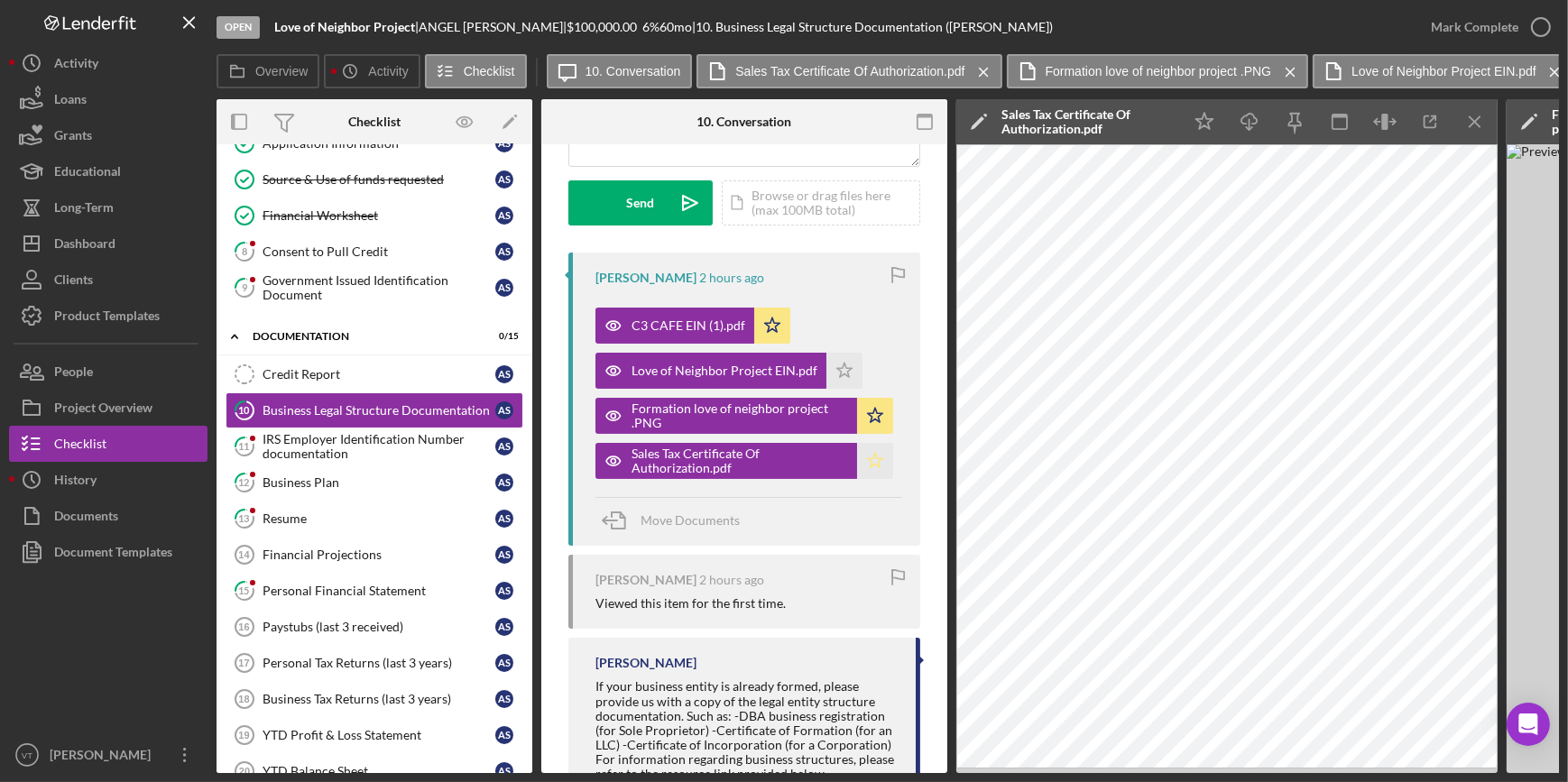
click at [853, 377] on polygon "button" at bounding box center [844, 370] width 16 height 15
click at [1426, 36] on button "Mark Complete" at bounding box center [1486, 27] width 146 height 36
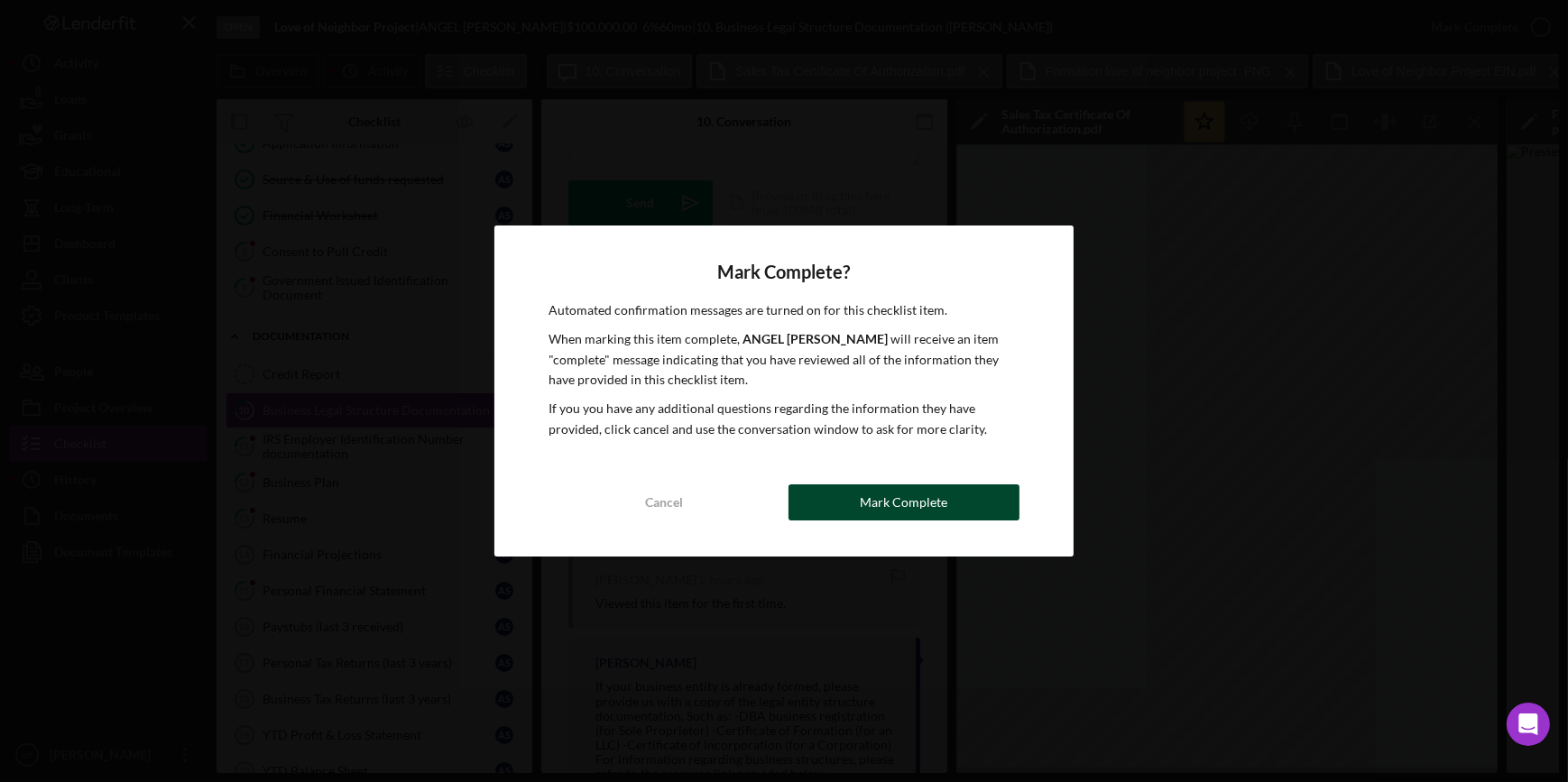
click at [820, 516] on button "Mark Complete" at bounding box center [904, 502] width 231 height 36
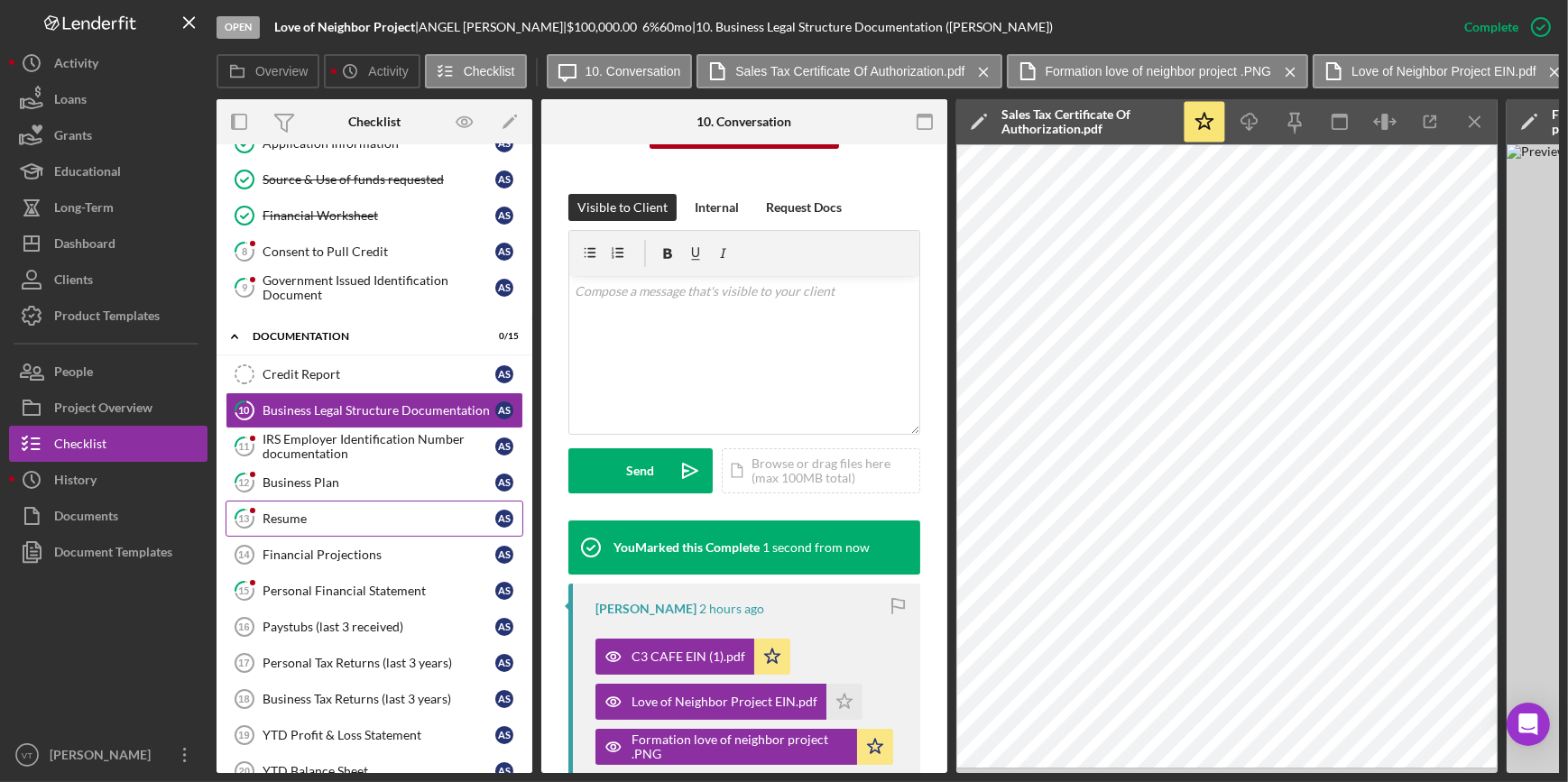
scroll to position [514, 0]
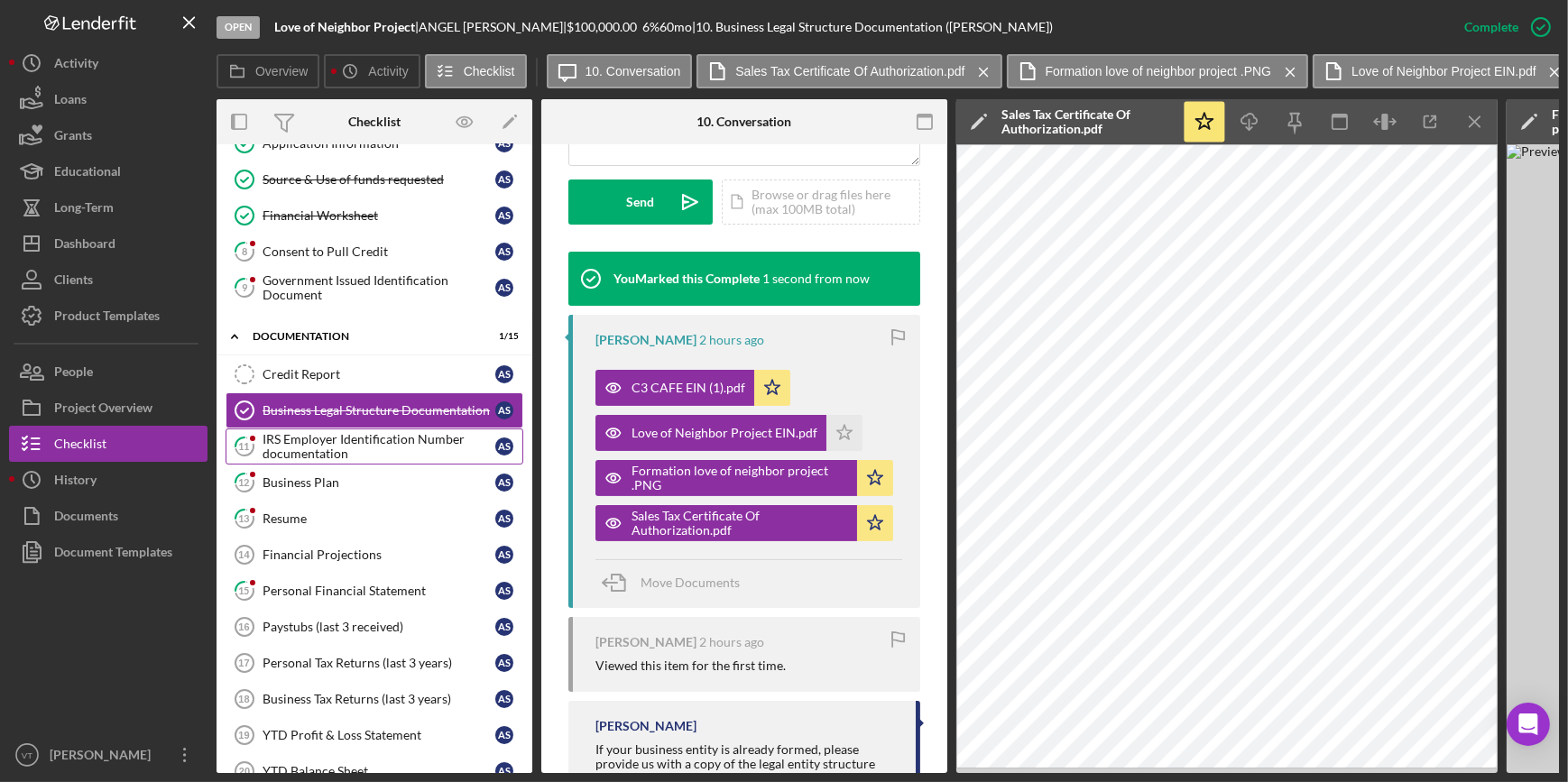
click at [277, 451] on div "IRS Employer Identification Number documentation" at bounding box center [378, 446] width 233 height 29
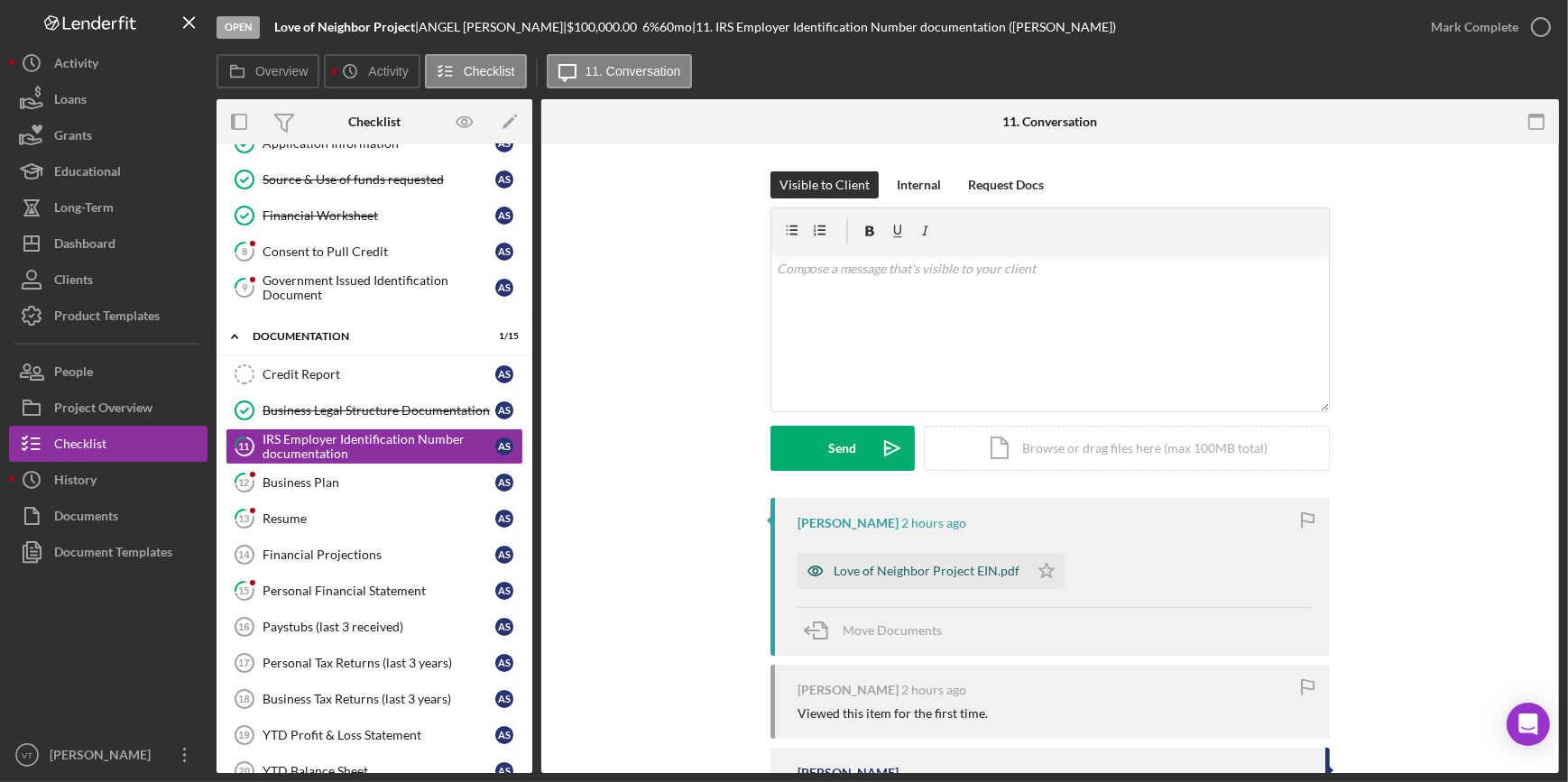
click at [848, 571] on div "Love of Neighbor Project EIN.pdf" at bounding box center [926, 571] width 186 height 15
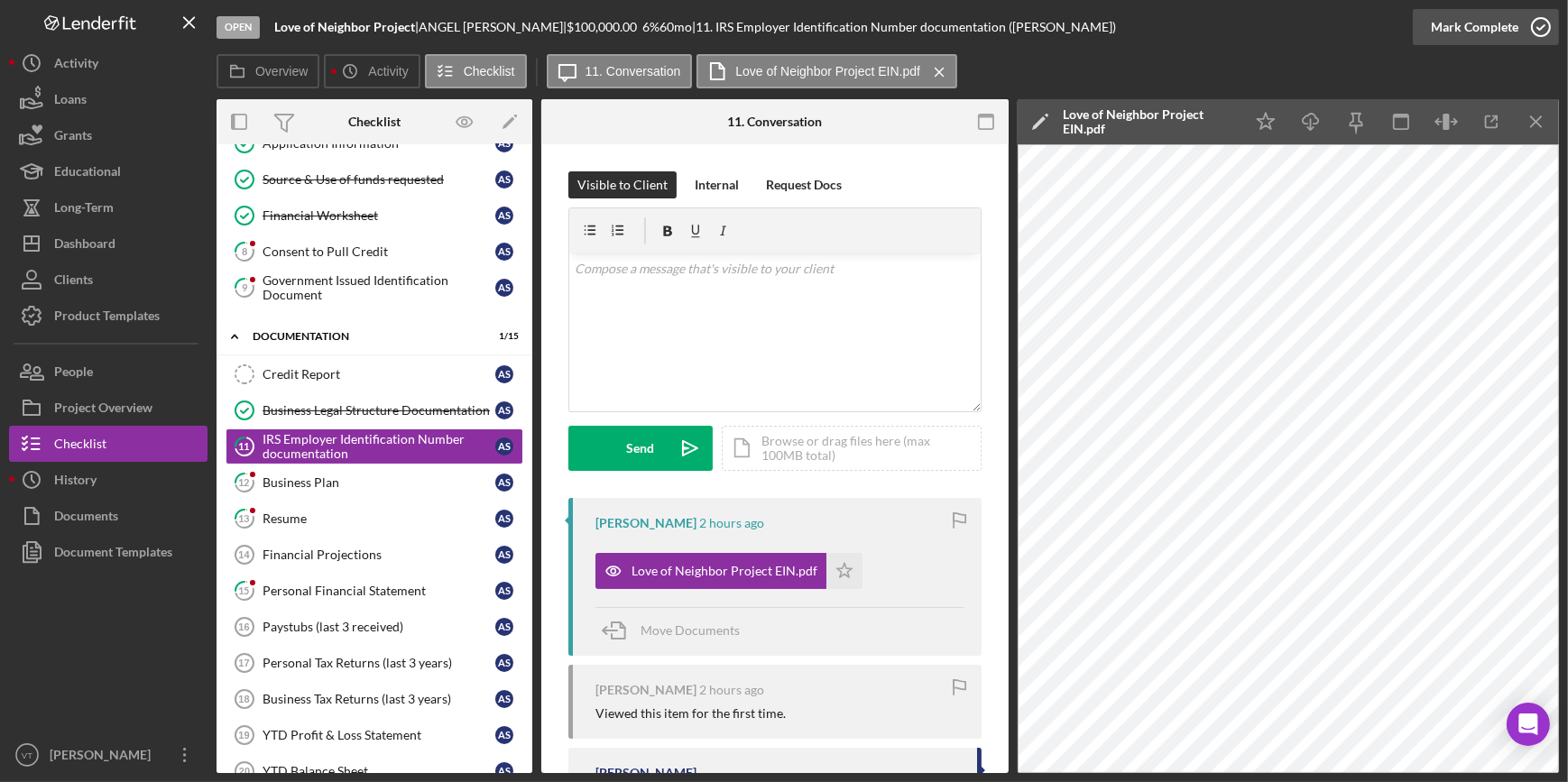
click at [1494, 18] on div "Mark Complete" at bounding box center [1474, 27] width 87 height 36
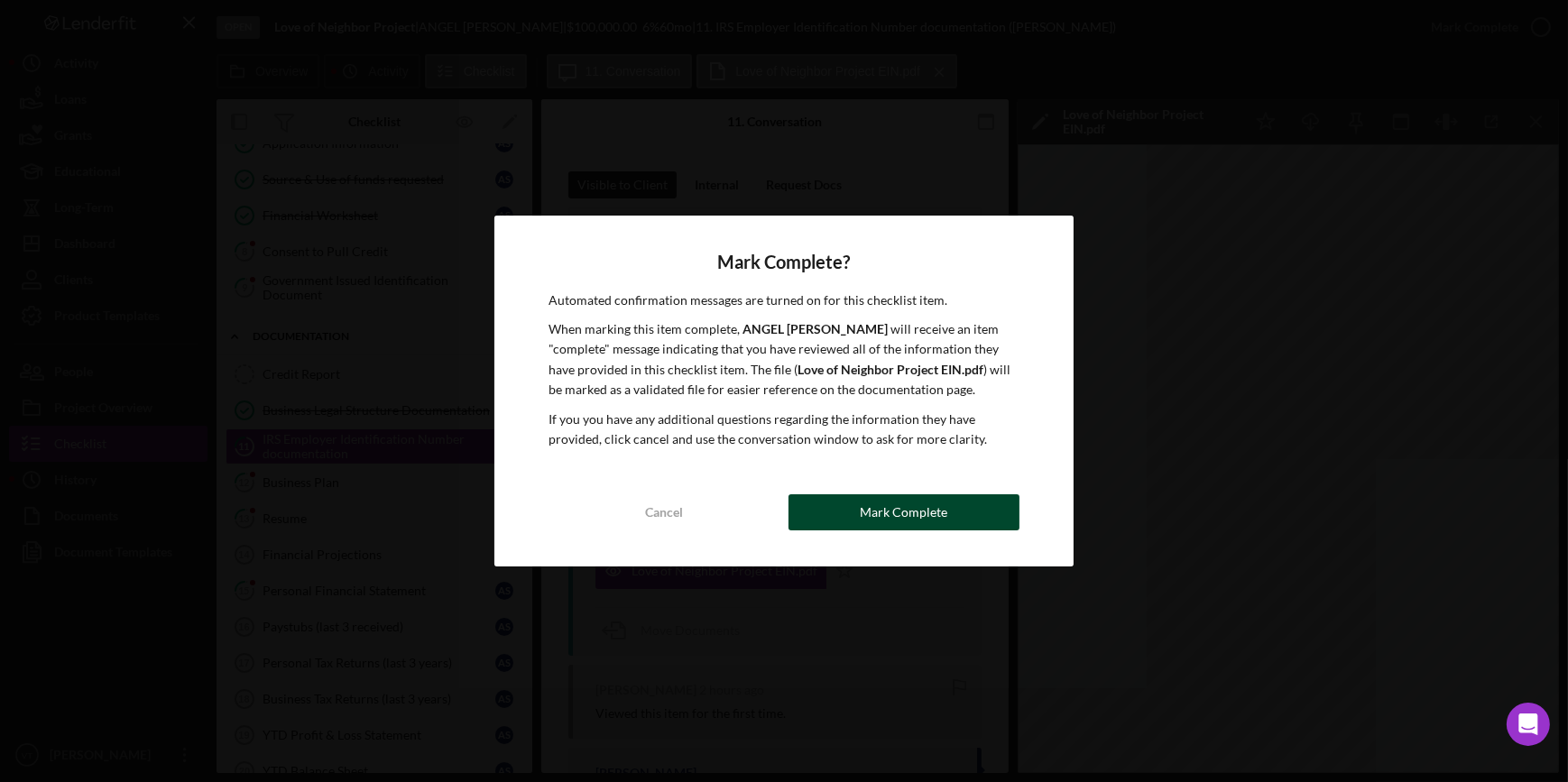
click at [800, 520] on button "Mark Complete" at bounding box center [904, 511] width 231 height 36
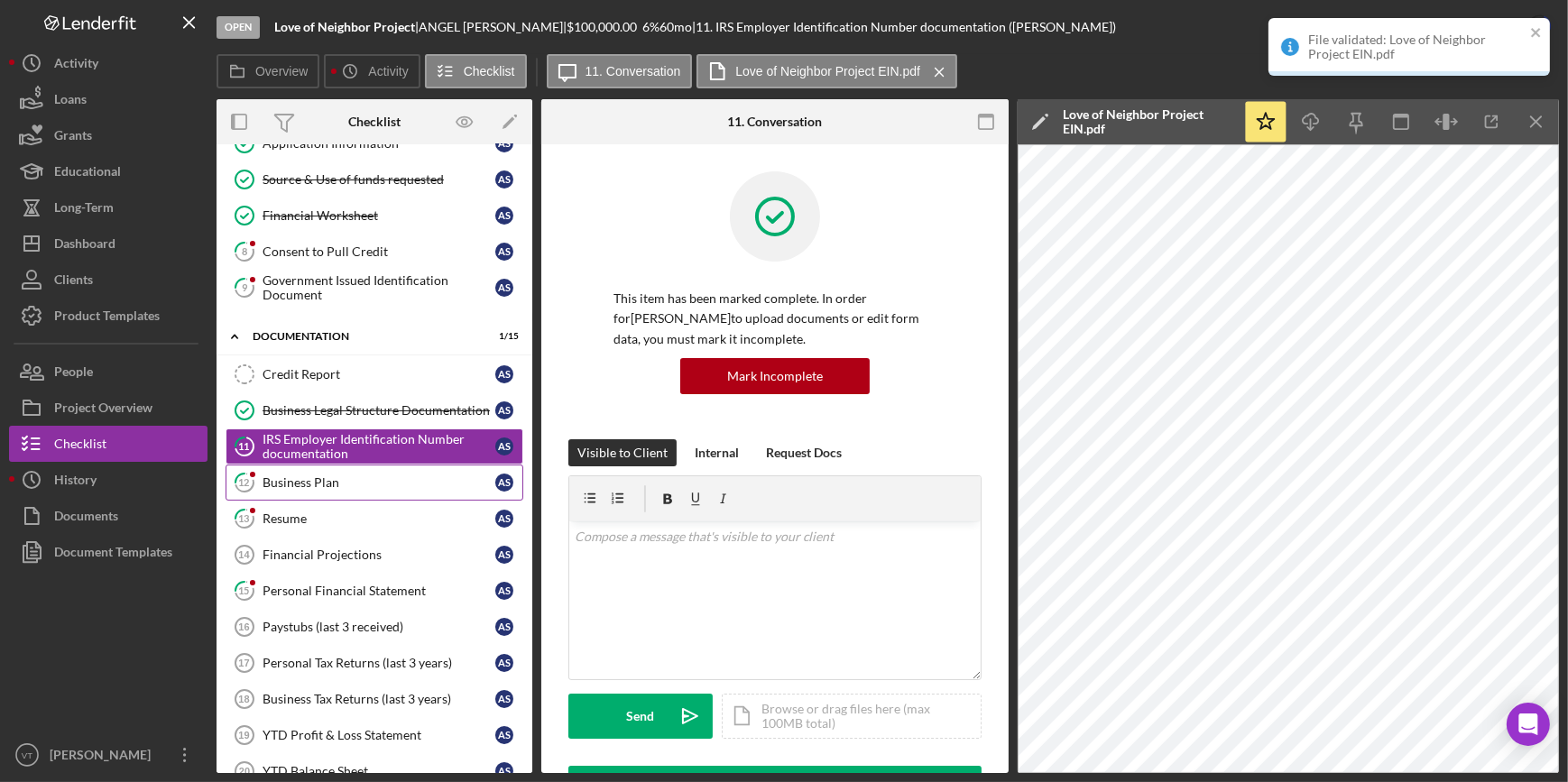
click at [274, 486] on div "Business Plan" at bounding box center [378, 483] width 233 height 15
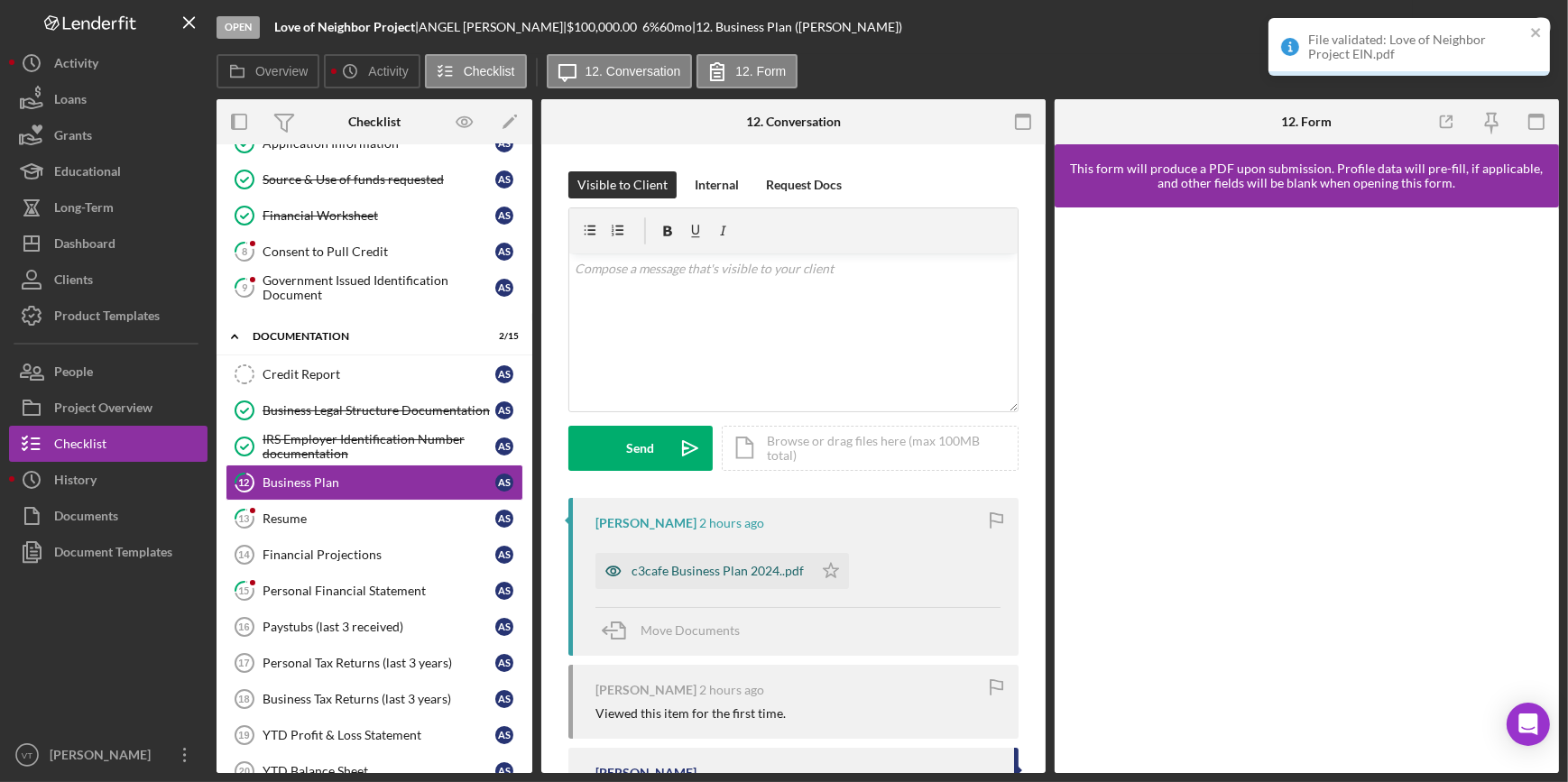
click at [709, 567] on div "c3cafe Business Plan 2024..pdf" at bounding box center [717, 571] width 172 height 15
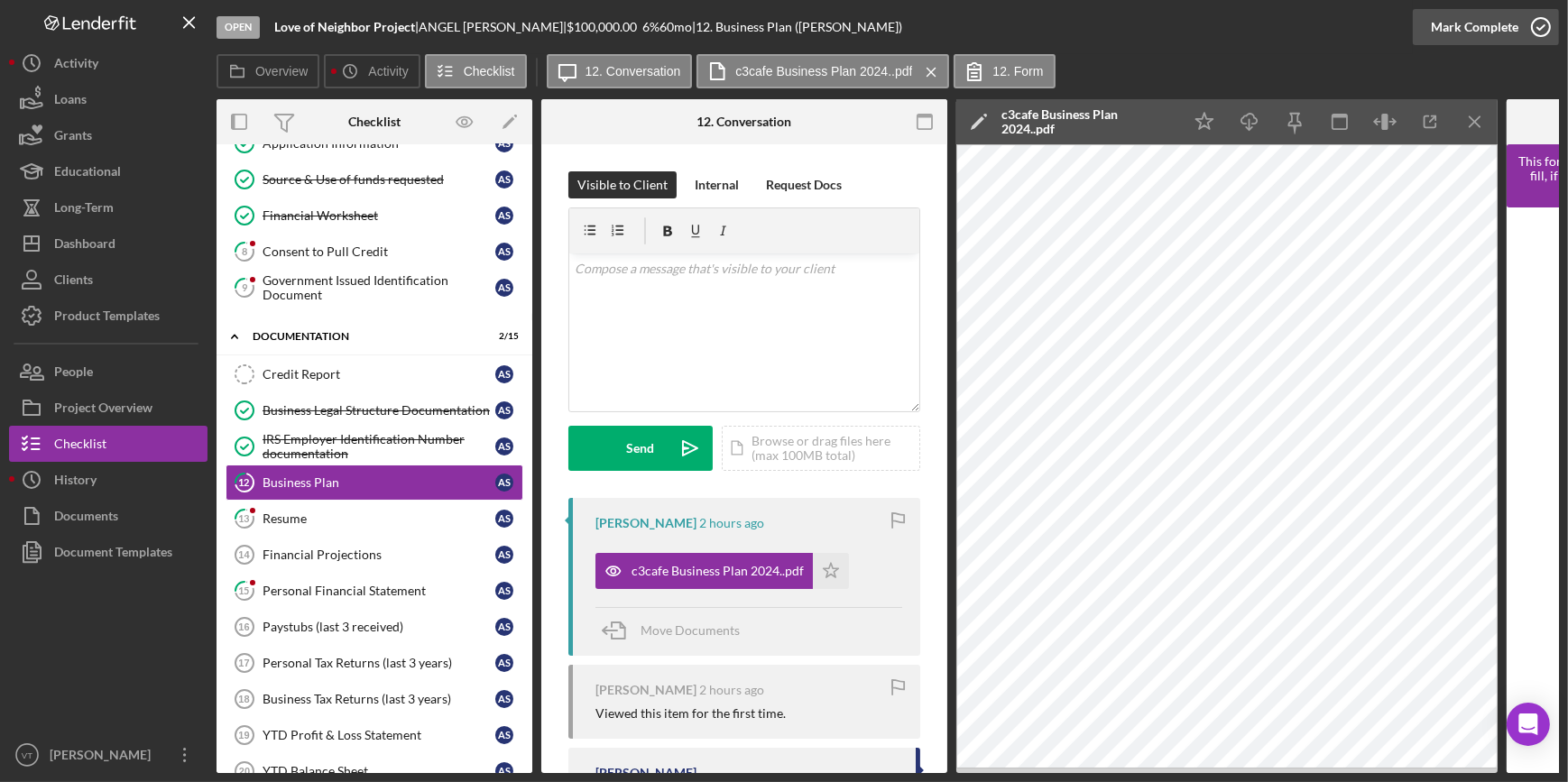
click at [1424, 23] on button "Mark Complete" at bounding box center [1486, 27] width 146 height 36
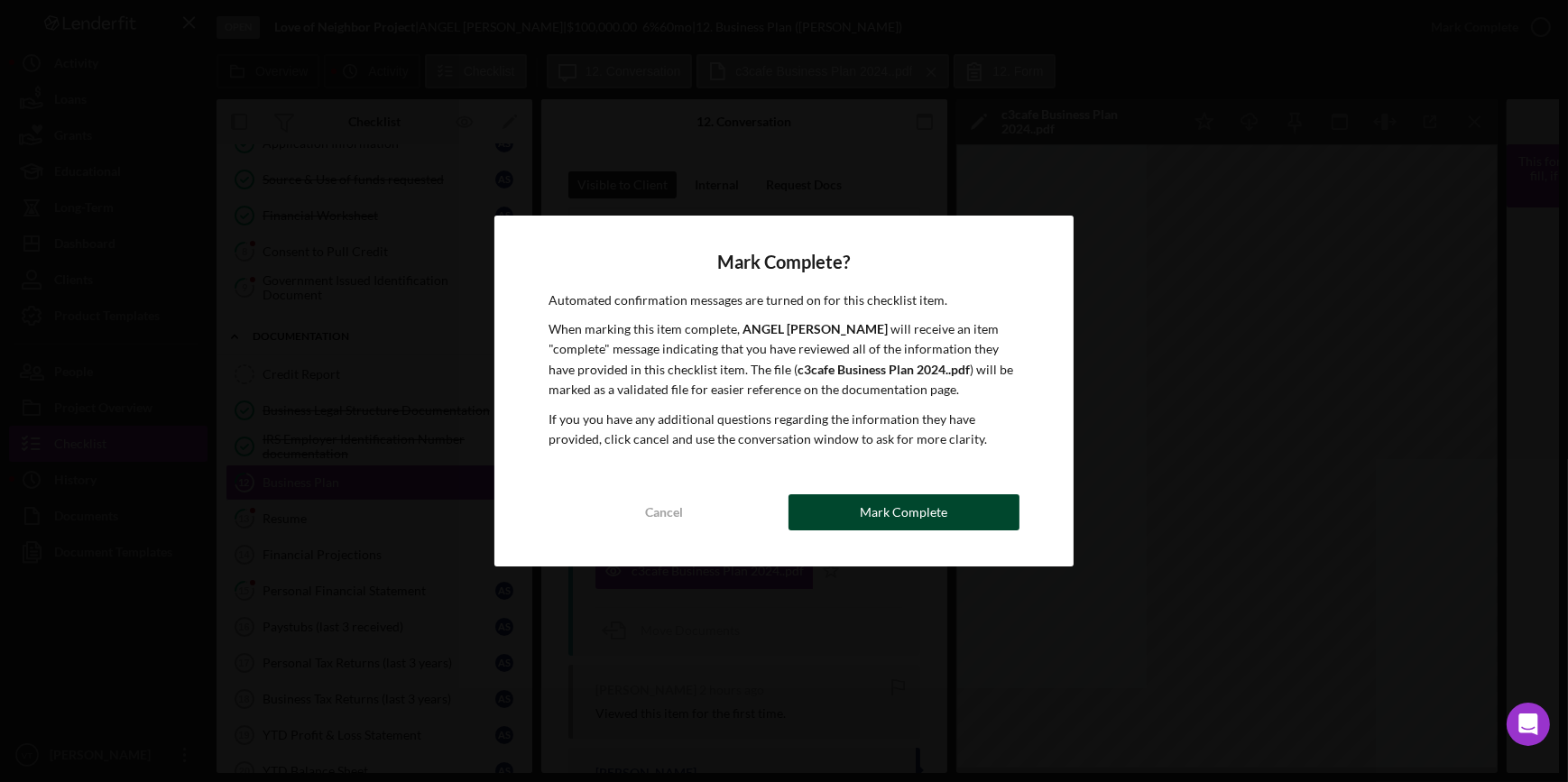
click at [856, 498] on button "Mark Complete" at bounding box center [904, 511] width 231 height 36
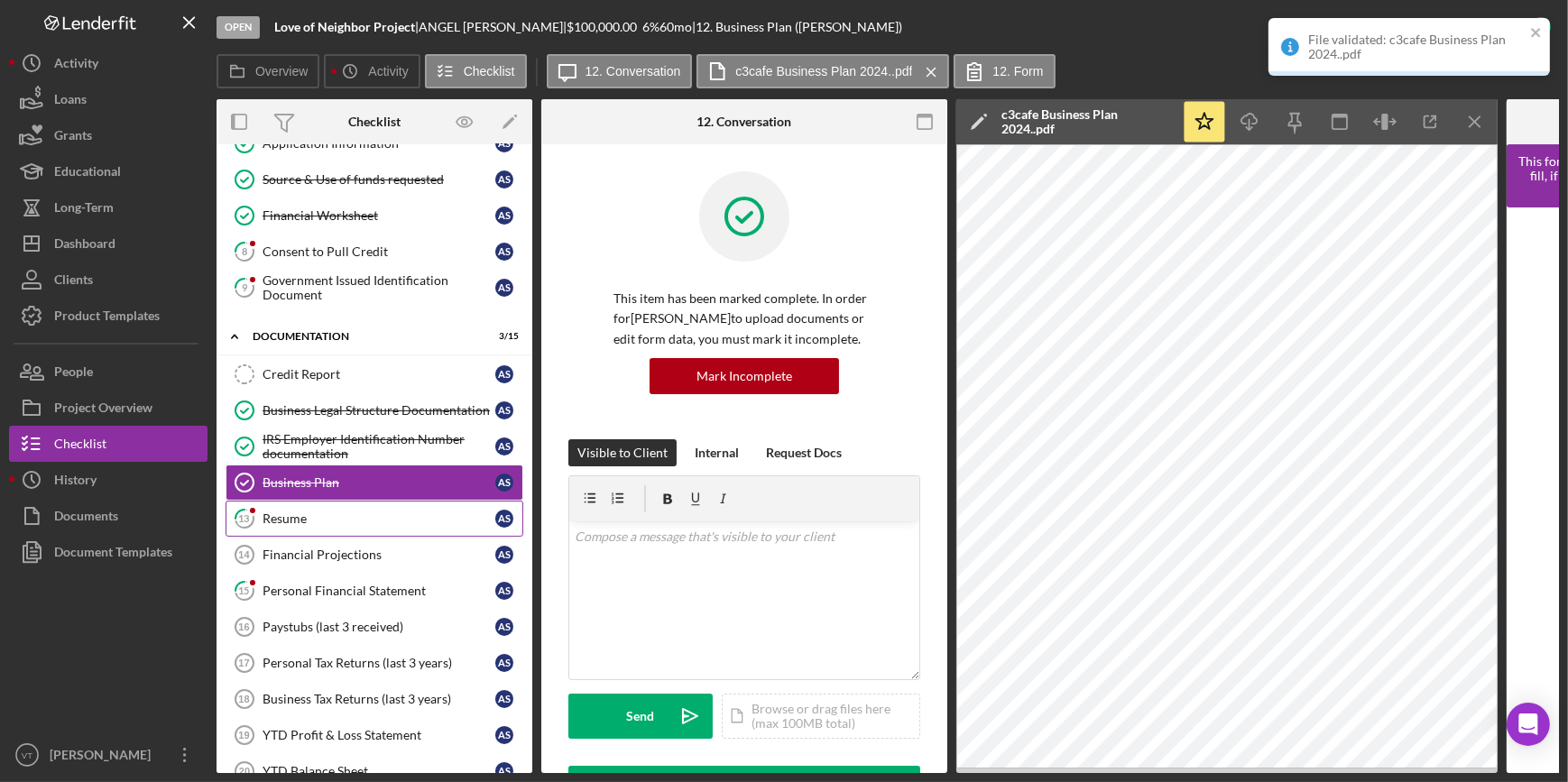
click at [383, 511] on div "Resume" at bounding box center [378, 519] width 233 height 15
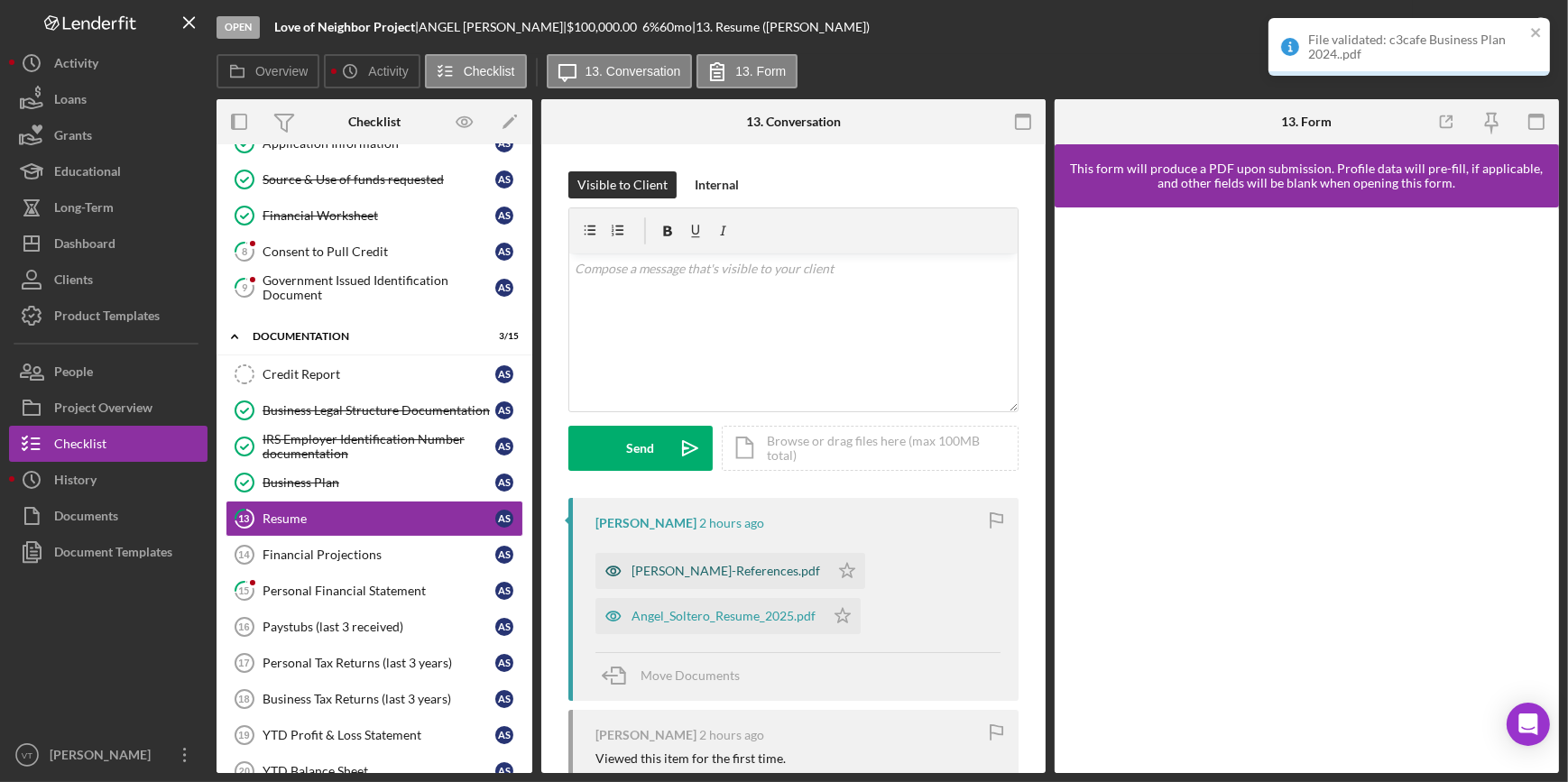
click at [683, 567] on div "[PERSON_NAME]-References.pdf" at bounding box center [725, 571] width 188 height 15
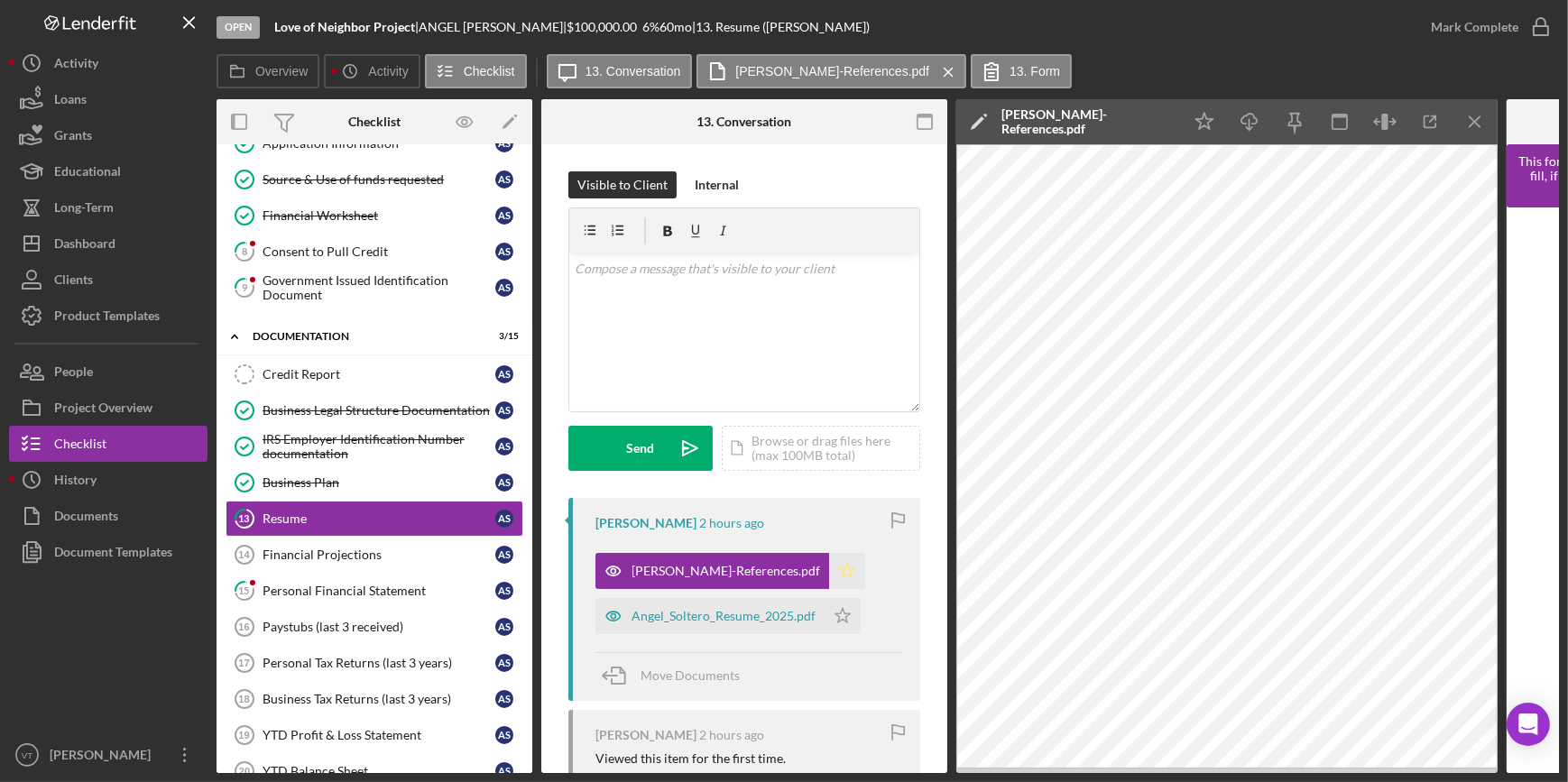
click at [829, 570] on icon "Icon/Star" at bounding box center [847, 571] width 36 height 36
click at [752, 616] on div "Angel_Soltero_Resume_2025.pdf" at bounding box center [723, 616] width 184 height 15
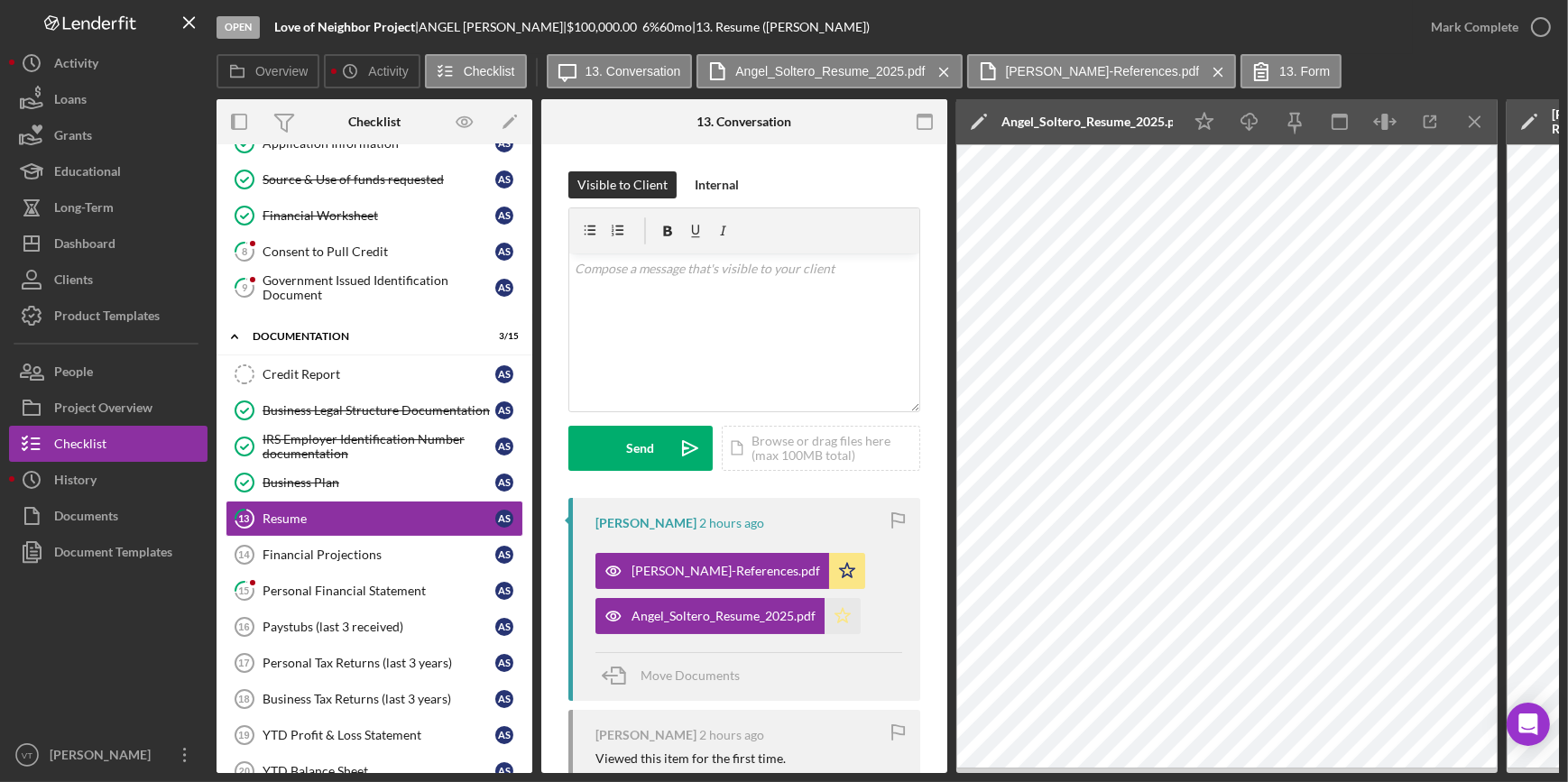
click at [833, 615] on icon "Icon/Star" at bounding box center [842, 615] width 36 height 36
click at [1459, 32] on div "Mark Complete" at bounding box center [1474, 27] width 87 height 36
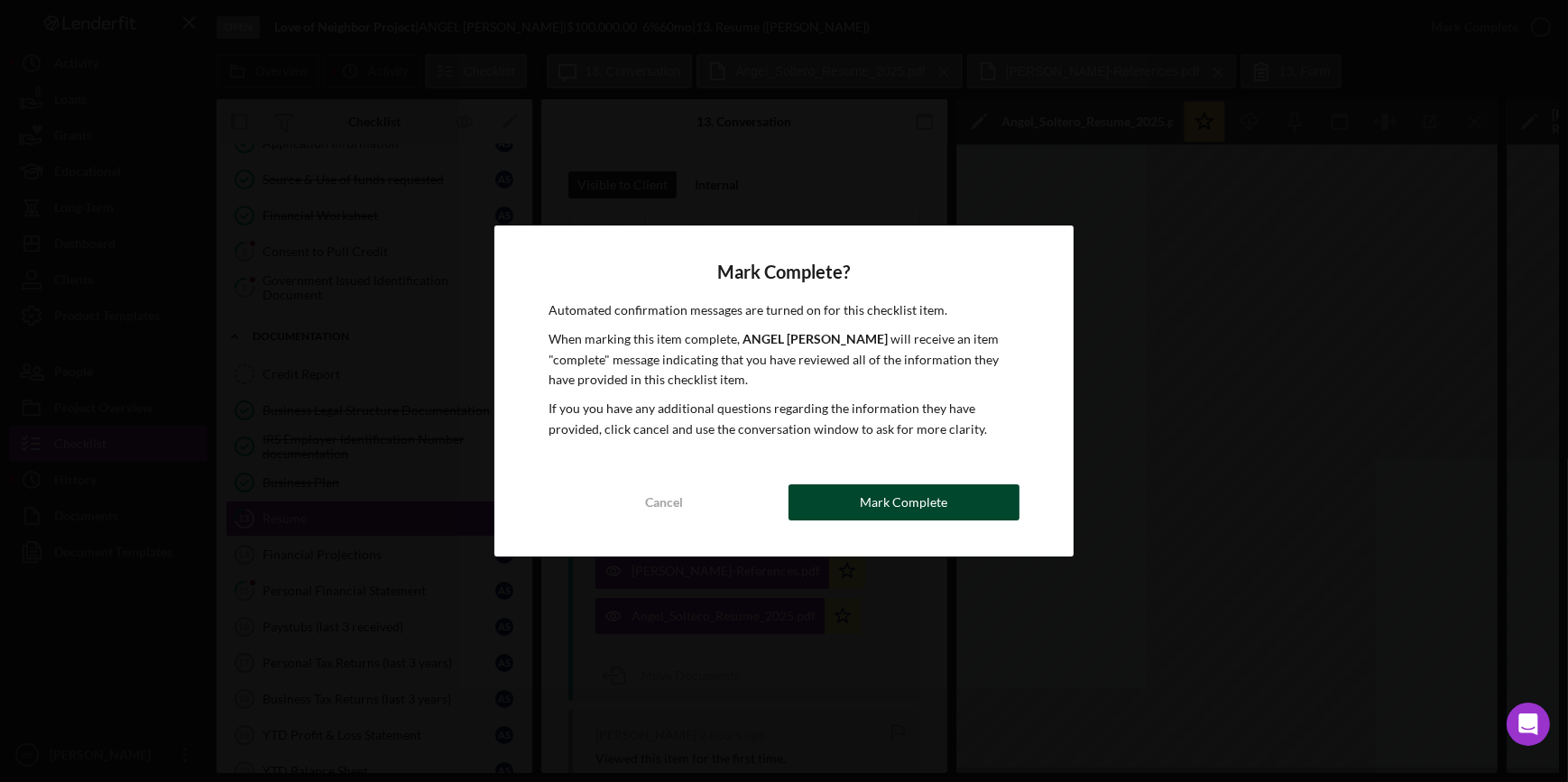
click at [804, 509] on button "Mark Complete" at bounding box center [904, 502] width 231 height 36
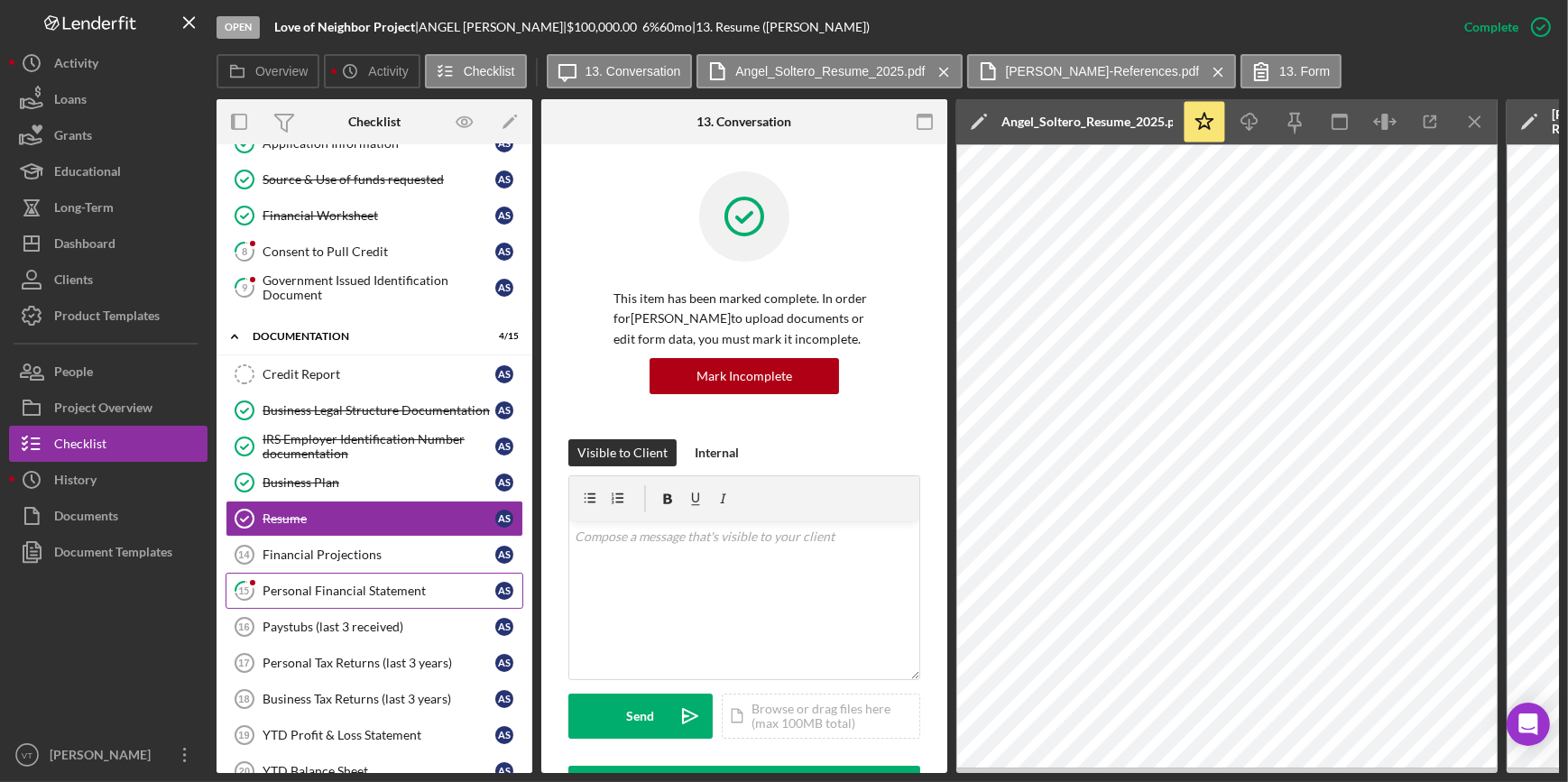
click at [384, 597] on link "15 Personal Financial Statement A S" at bounding box center [373, 590] width 297 height 36
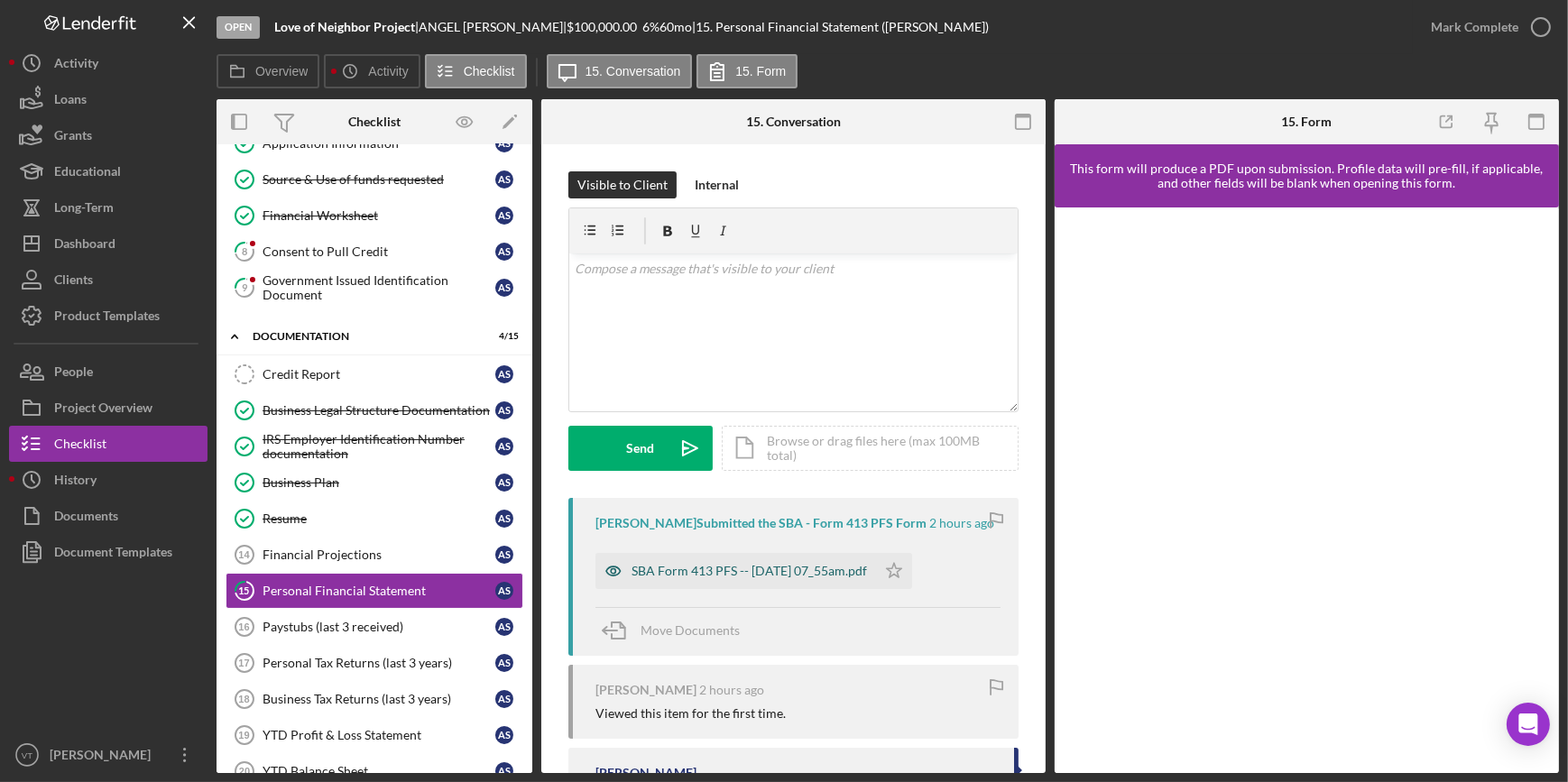
click at [708, 578] on div "SBA Form 413 PFS -- [DATE] 07_55am.pdf" at bounding box center [735, 571] width 281 height 36
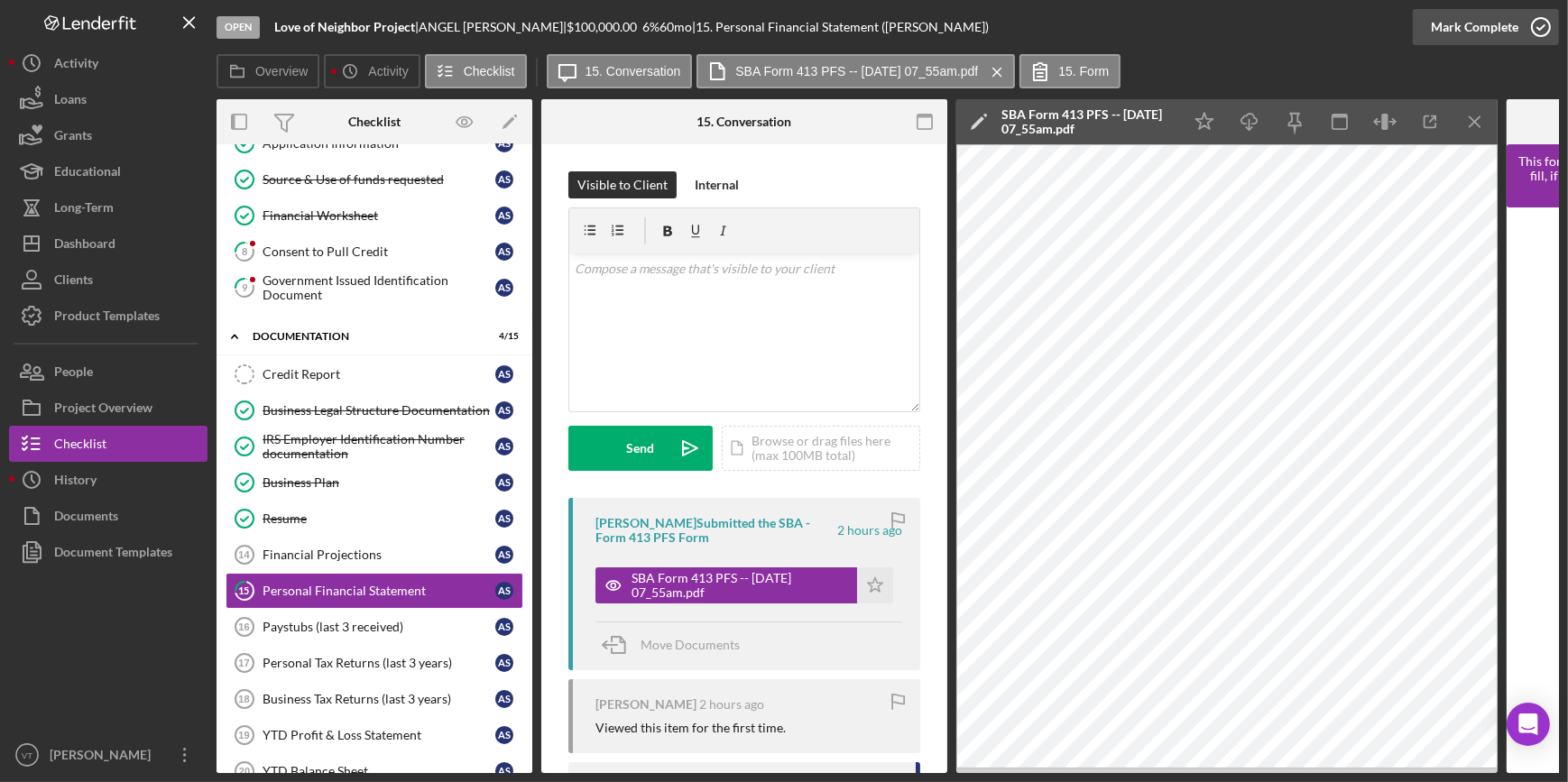
click at [1486, 19] on div "Mark Complete" at bounding box center [1474, 27] width 87 height 36
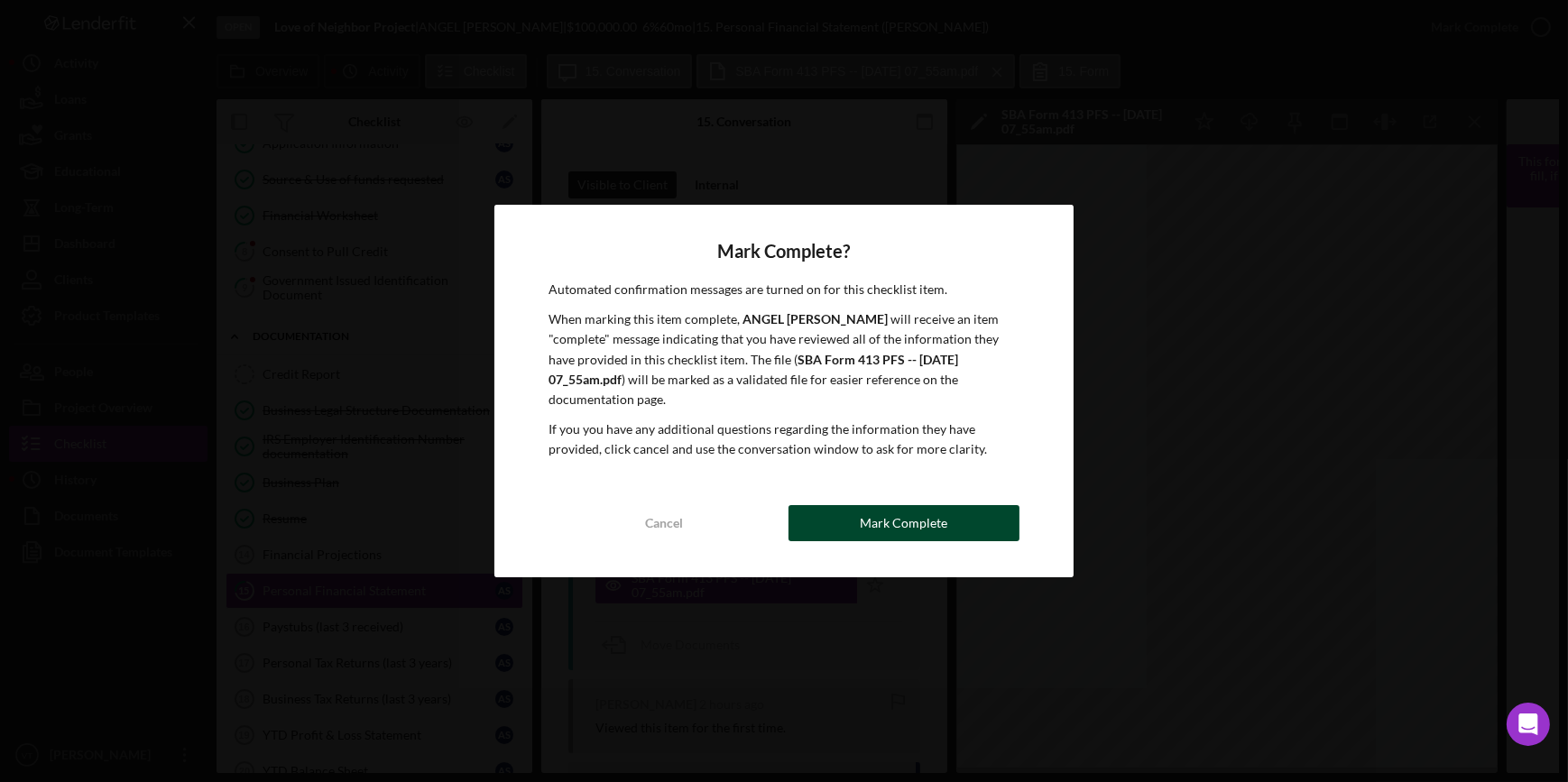
click at [863, 514] on div "Mark Complete" at bounding box center [904, 523] width 87 height 36
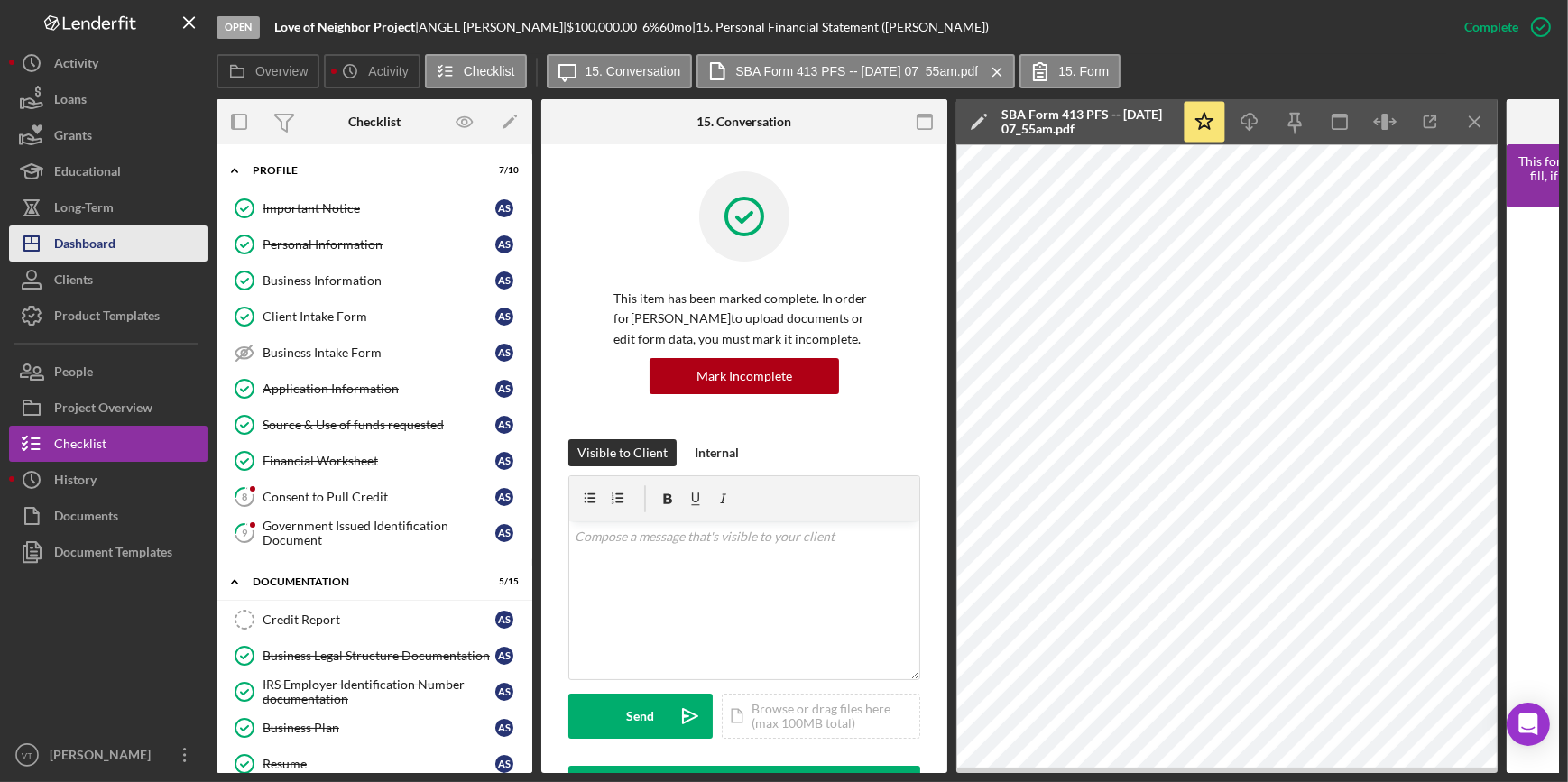
click at [133, 243] on button "Icon/Dashboard Dashboard" at bounding box center [108, 243] width 198 height 36
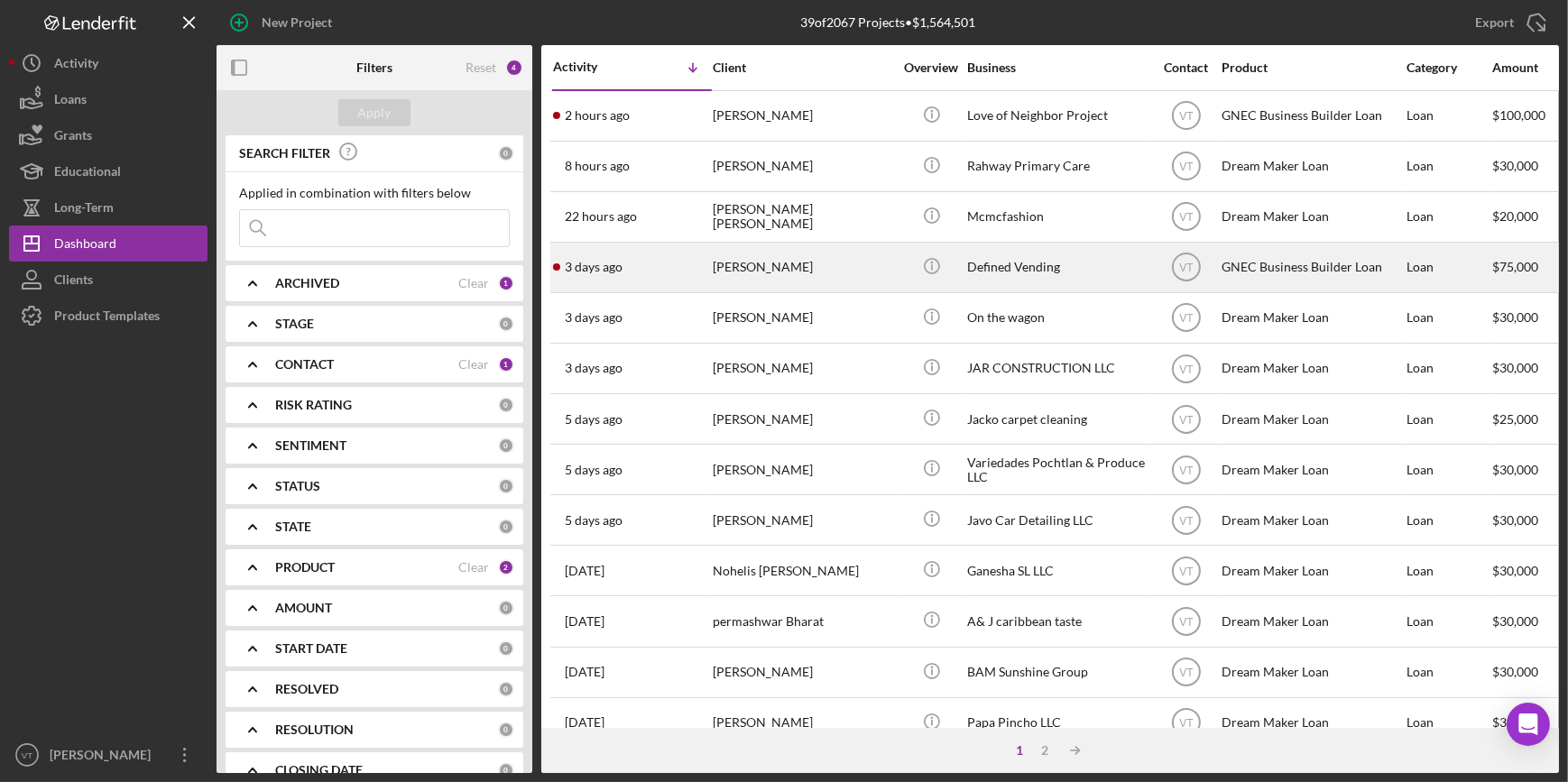
click at [687, 277] on div "[DATE] [PERSON_NAME]" at bounding box center [632, 268] width 158 height 48
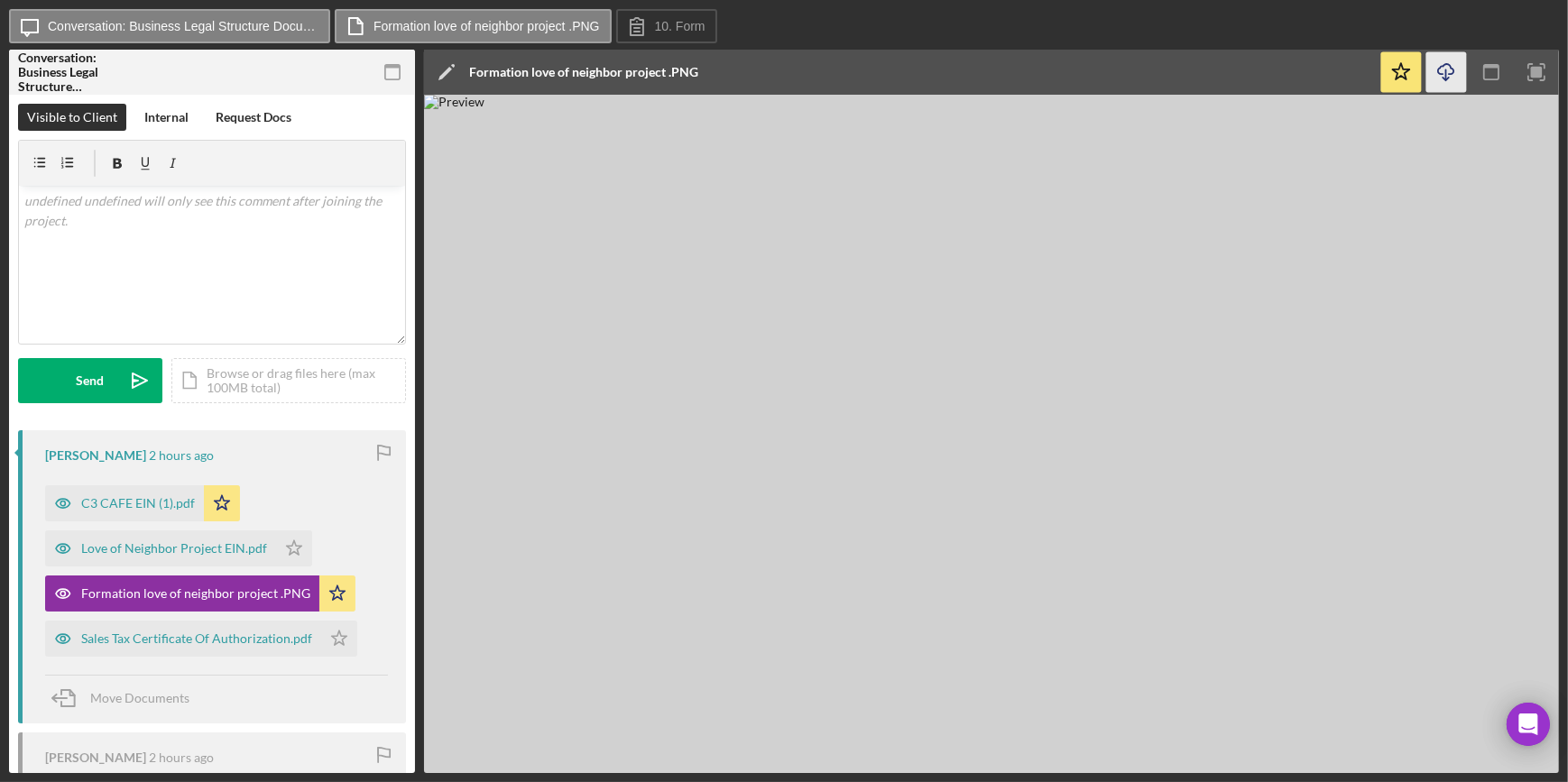
click at [1443, 77] on icon "Icon/Download" at bounding box center [1447, 72] width 41 height 41
click at [1077, 25] on div "Icon/Message Conversation: Business Legal Structure Documentation (ANGEL S.) Fo…" at bounding box center [784, 27] width 1549 height 36
